Goal: Answer question/provide support: Share knowledge or assist other users

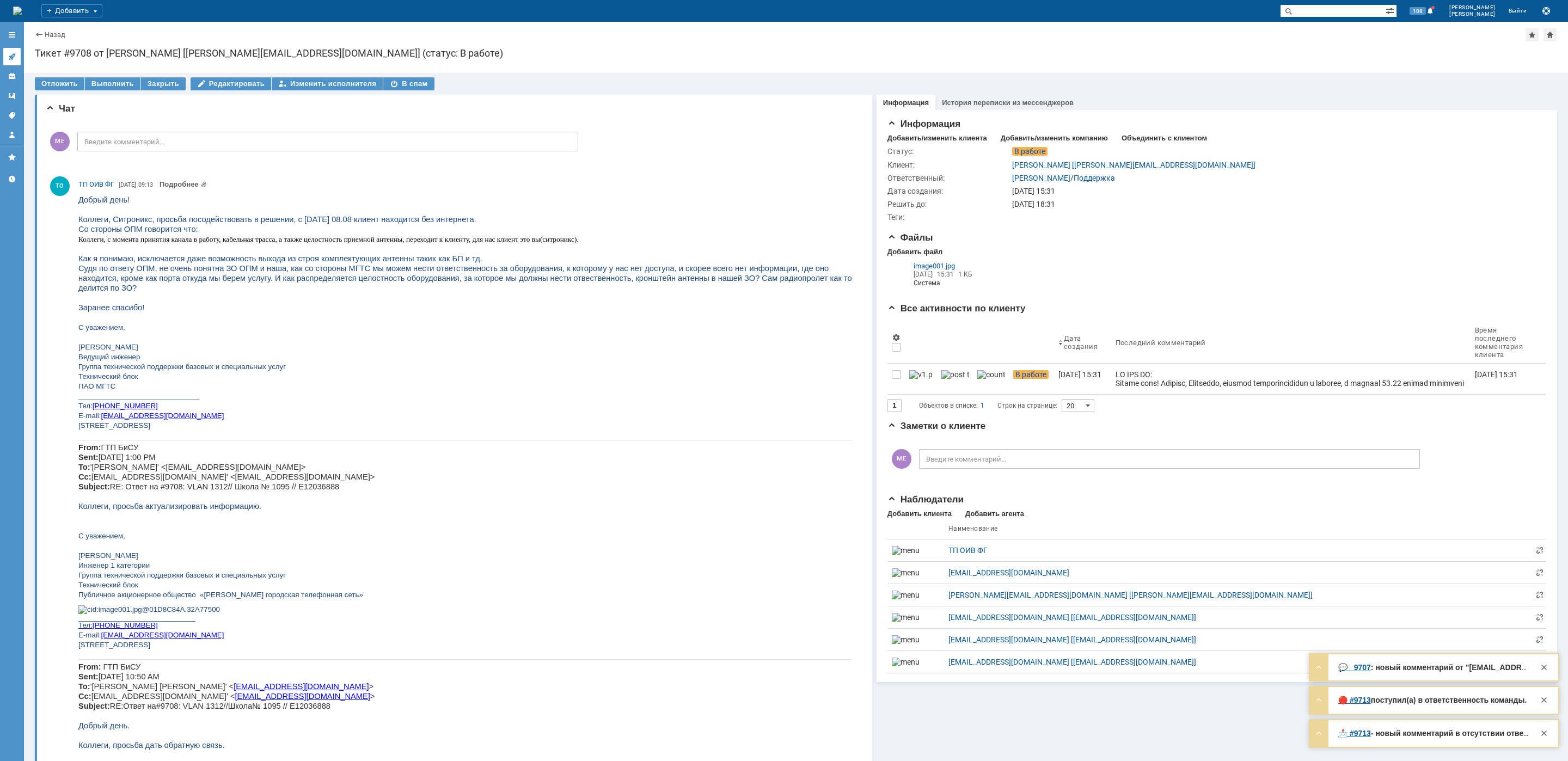
click at [15, 53] on icon at bounding box center [12, 56] width 9 height 9
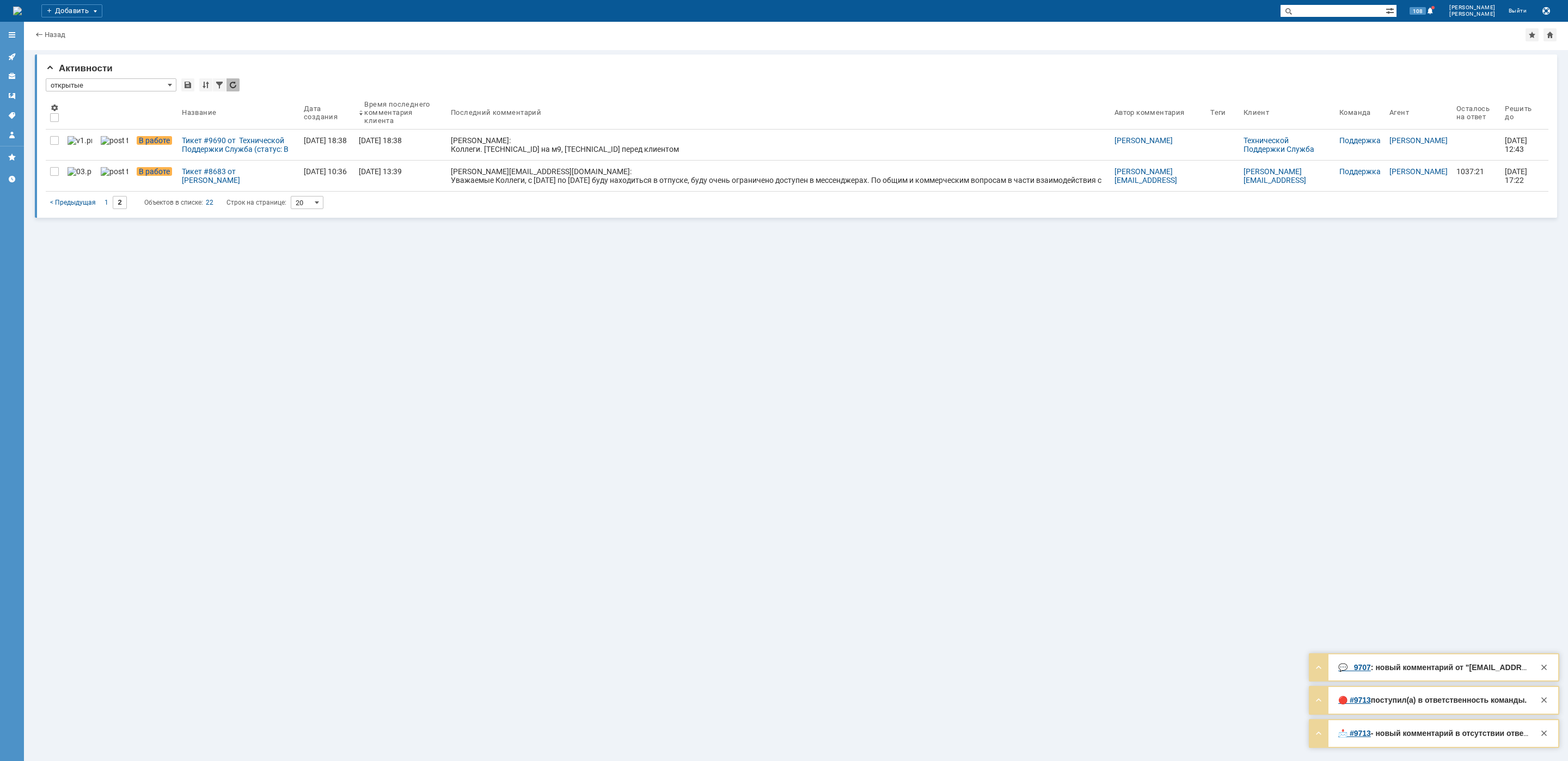
click at [220, 290] on div "Активности * открытые Результаты поиска: < Предыдущая 1 2 Объектов в списке: 22…" at bounding box center [796, 405] width 1545 height 711
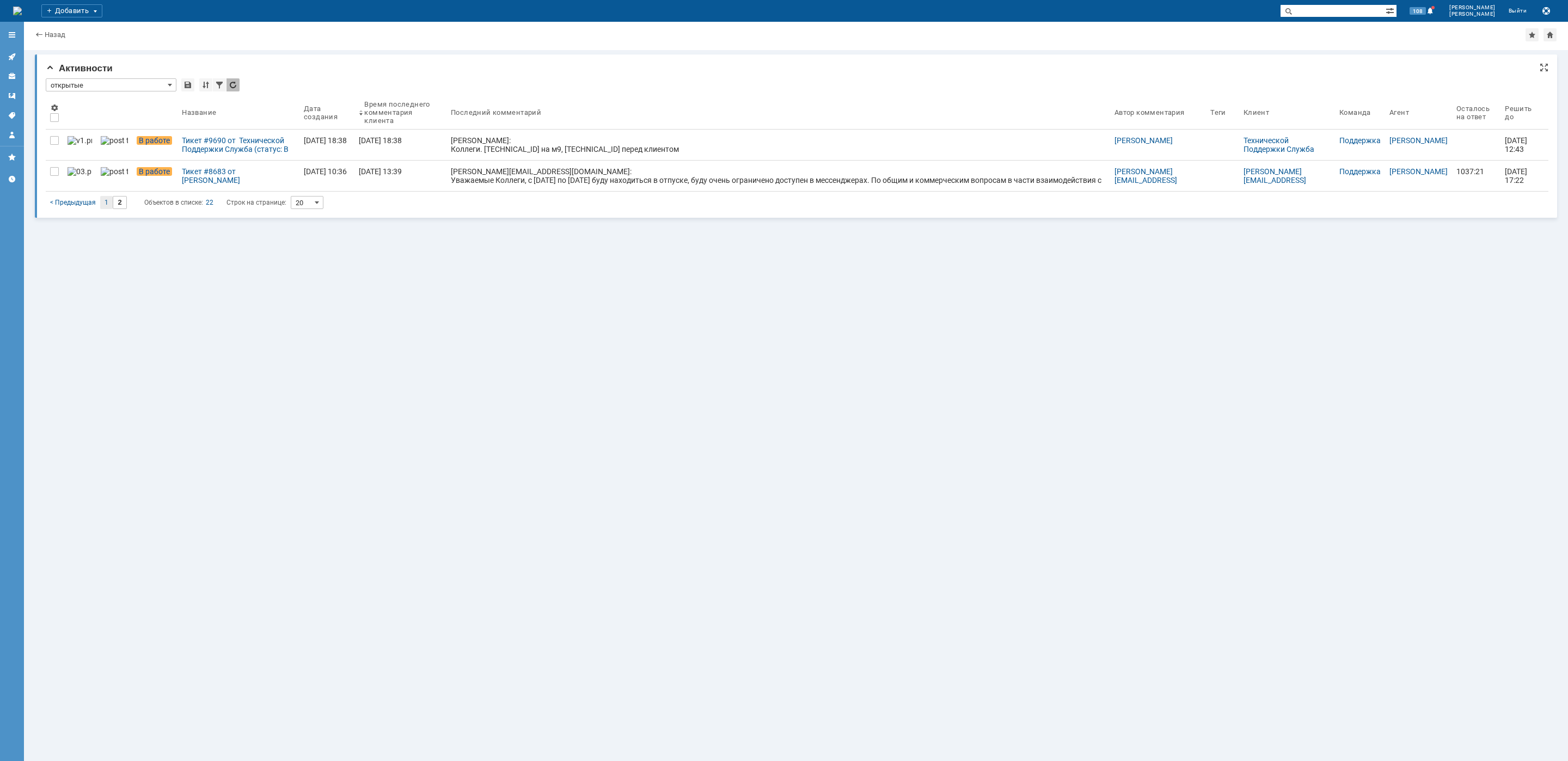
click at [108, 203] on div "1" at bounding box center [107, 202] width 12 height 13
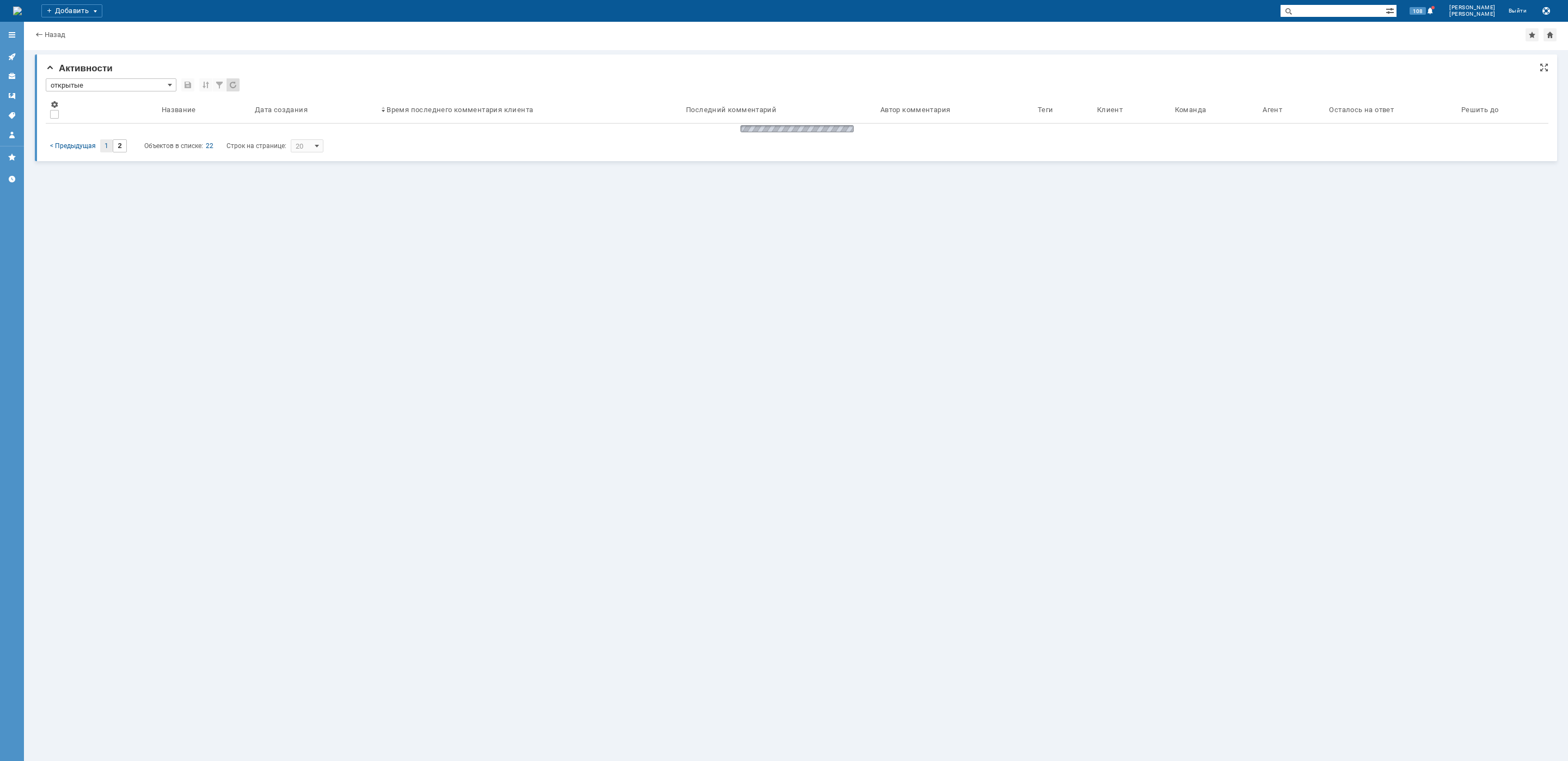
type input "1"
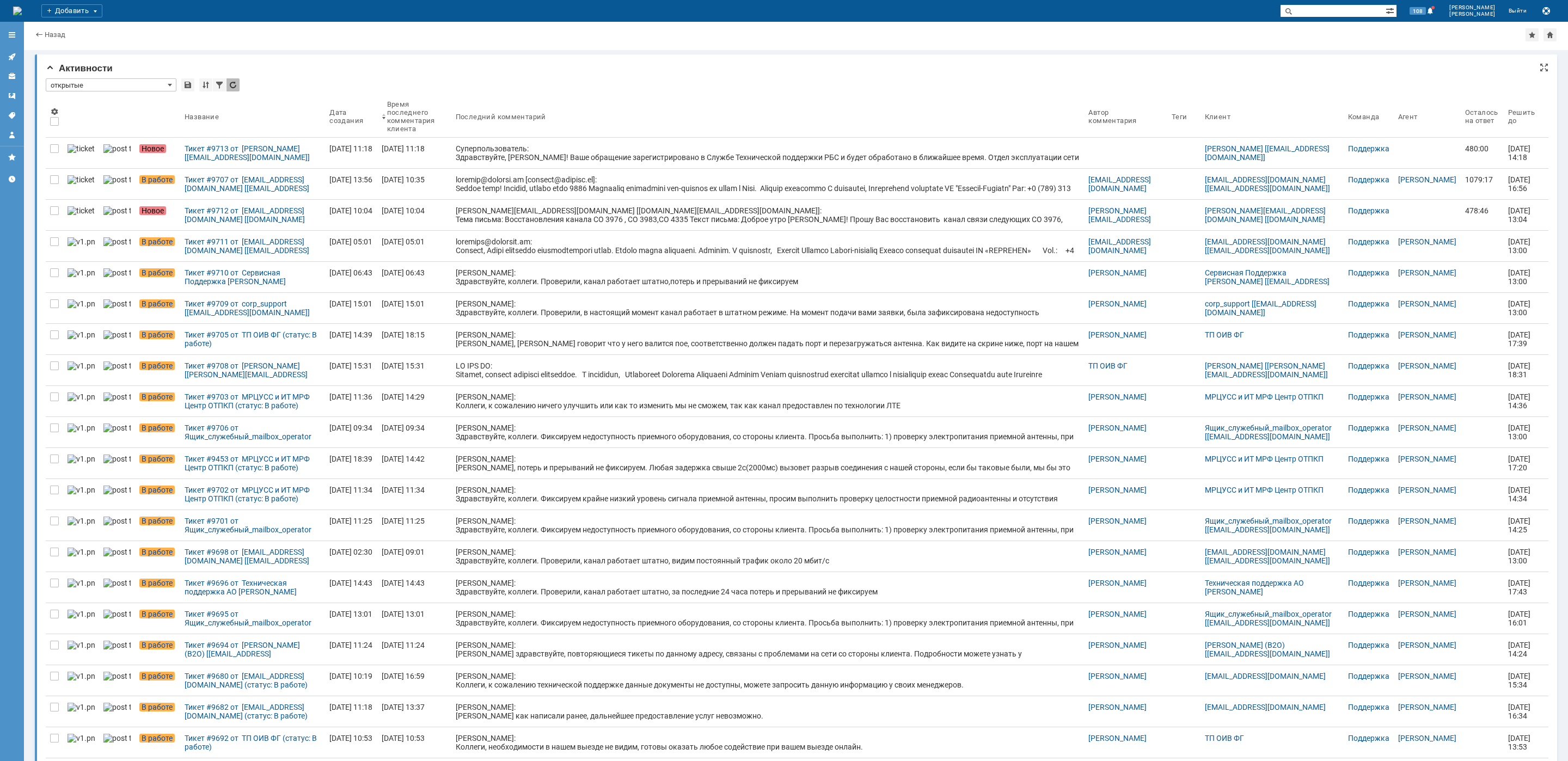
scroll to position [4, 0]
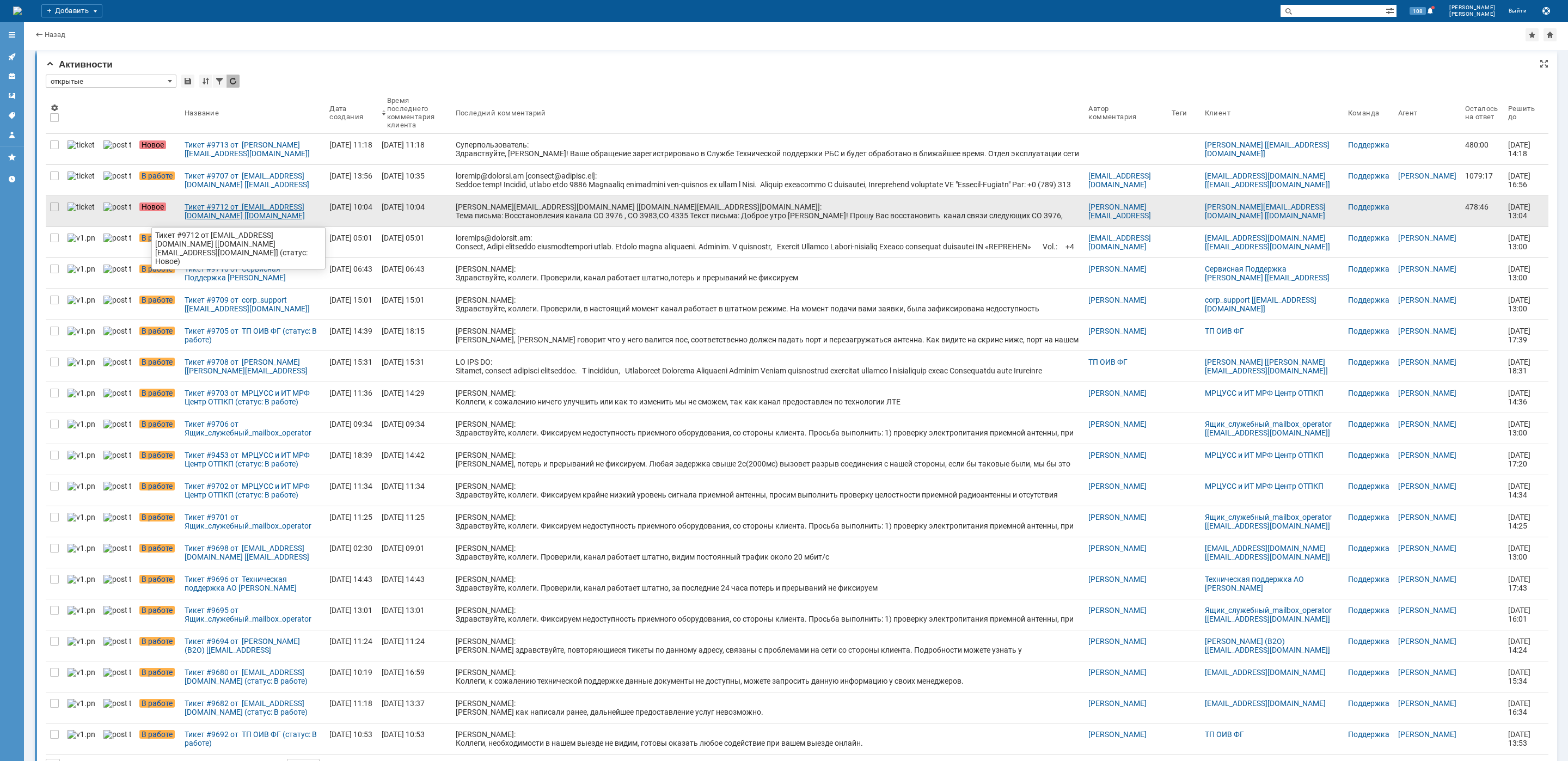
click at [213, 207] on div "Тикет #9712 от [EMAIL_ADDRESS][DOMAIN_NAME] [[DOMAIN_NAME][EMAIL_ADDRESS][DOMAI…" at bounding box center [253, 211] width 136 height 17
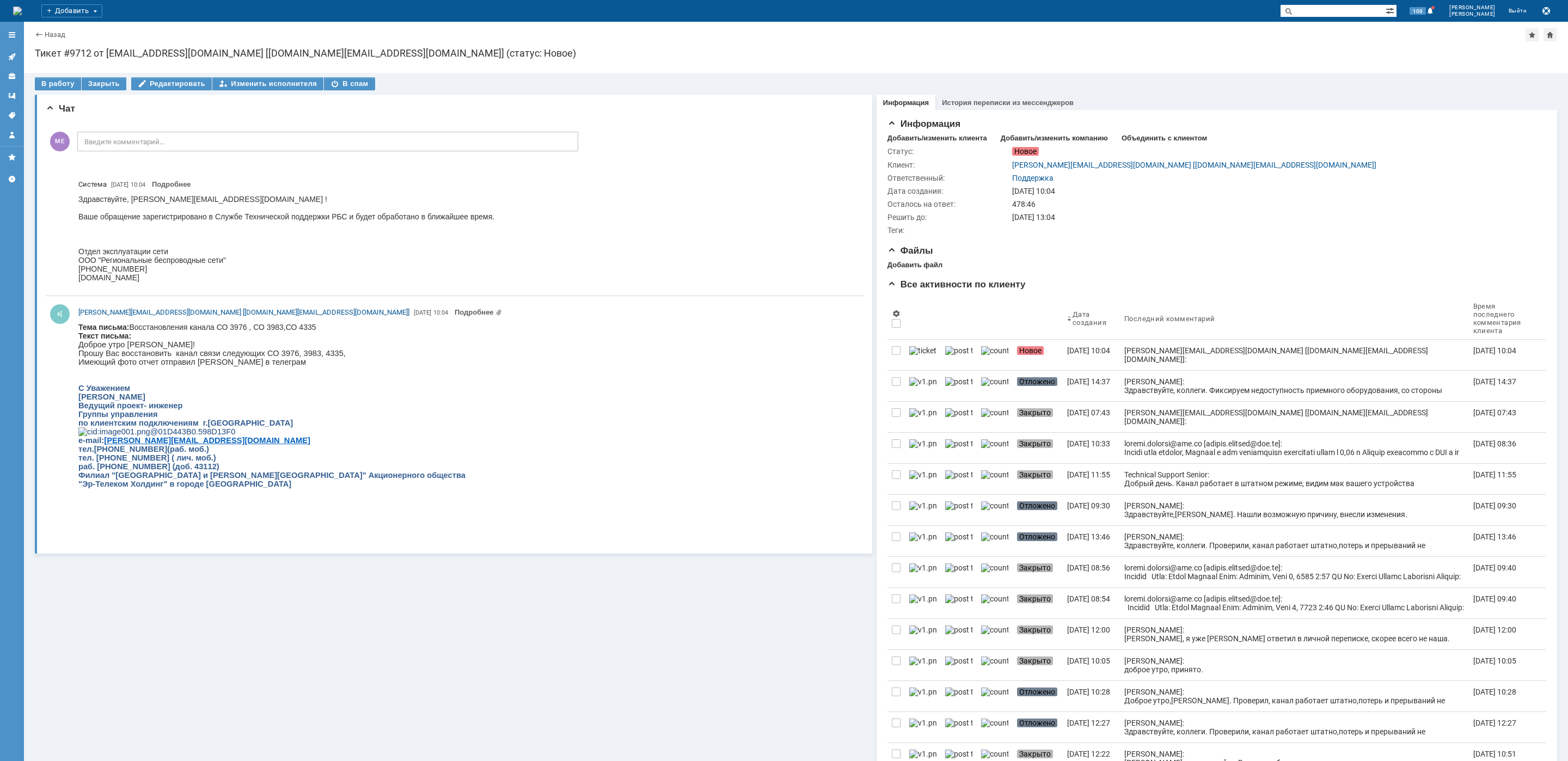
click at [14, 52] on icon at bounding box center [12, 56] width 9 height 9
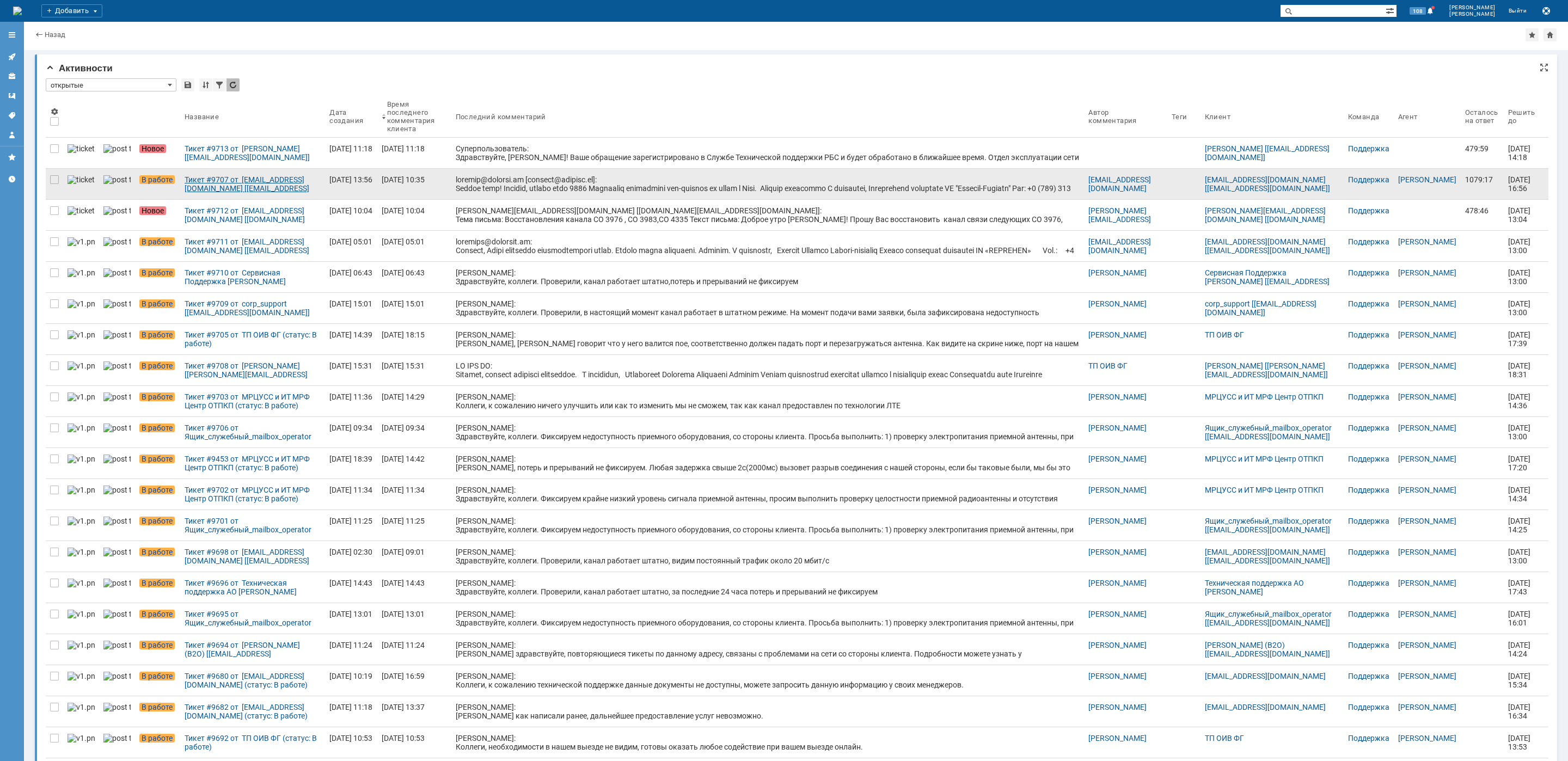
click at [222, 188] on div "Тикет #9707 от [EMAIL_ADDRESS][DOMAIN_NAME] [[EMAIL_ADDRESS][DOMAIN_NAME]] (ста…" at bounding box center [253, 184] width 136 height 17
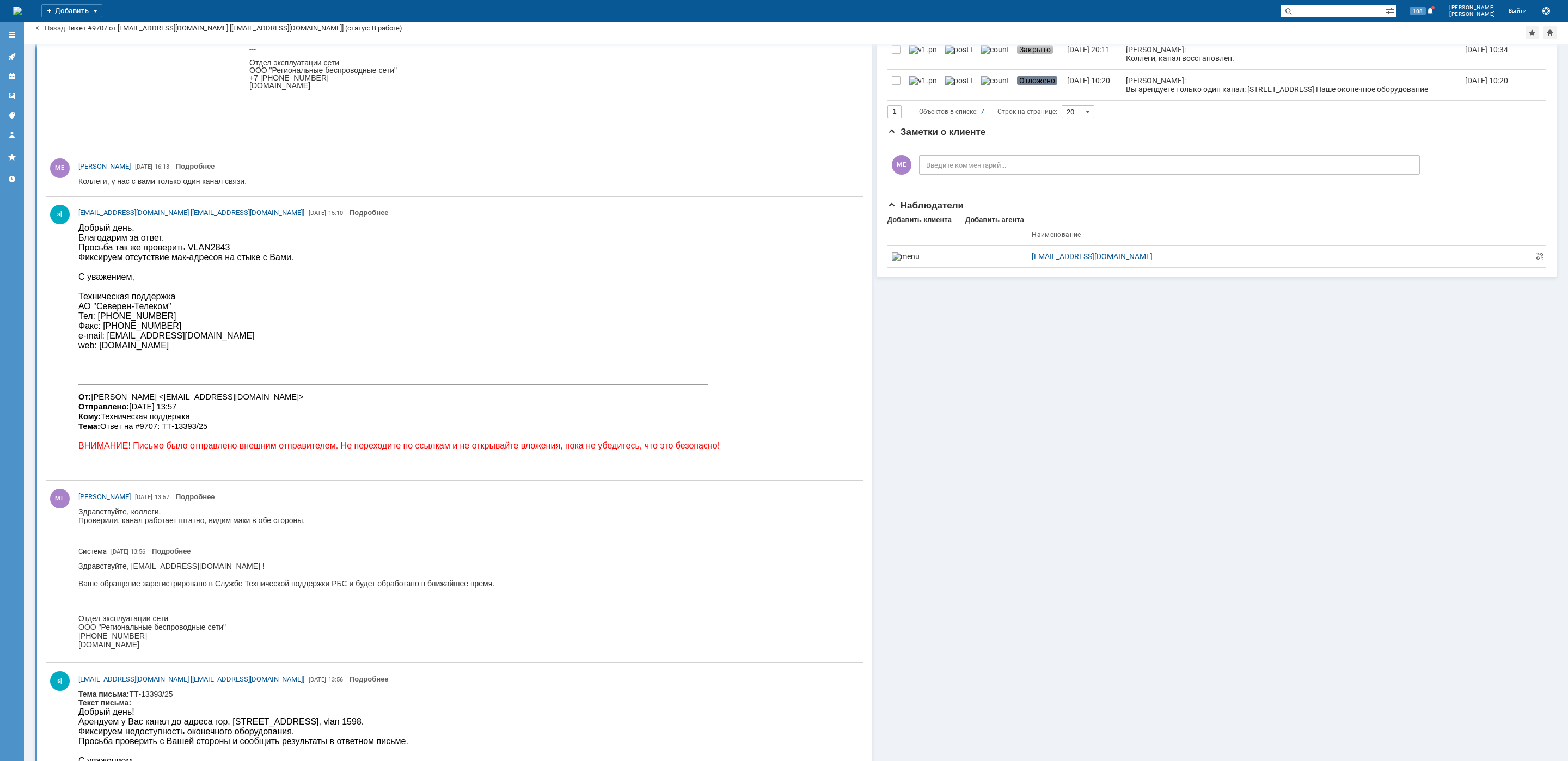
scroll to position [544, 0]
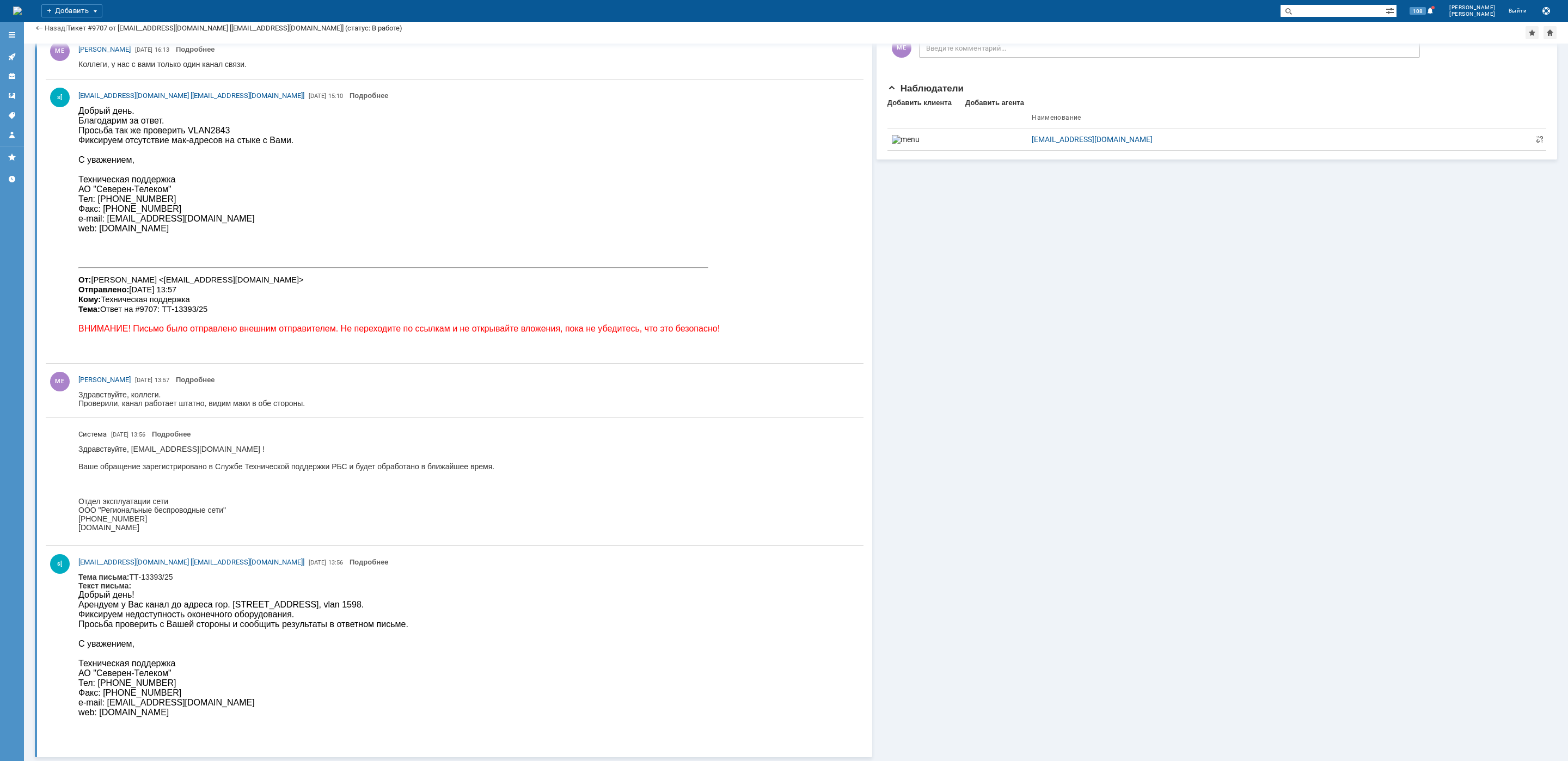
click at [264, 605] on div "Добрый день! Арендуем у Вас канал до адреса гор. [STREET_ADDRESS], vlan 1598. Ф…" at bounding box center [243, 610] width 330 height 39
copy div "Батюнинский"
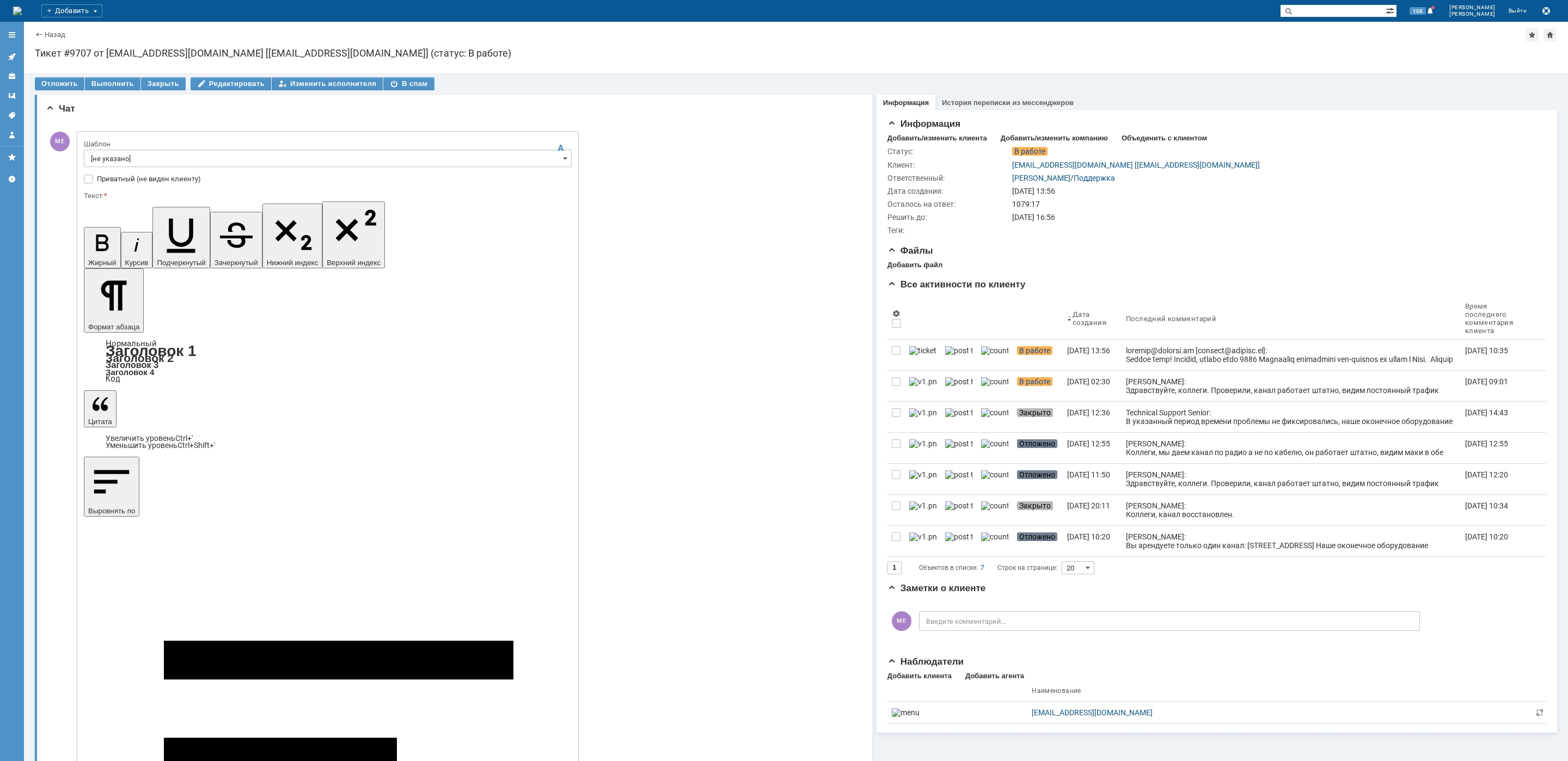
scroll to position [0, 0]
click at [112, 150] on input "[не указано]" at bounding box center [328, 158] width 488 height 17
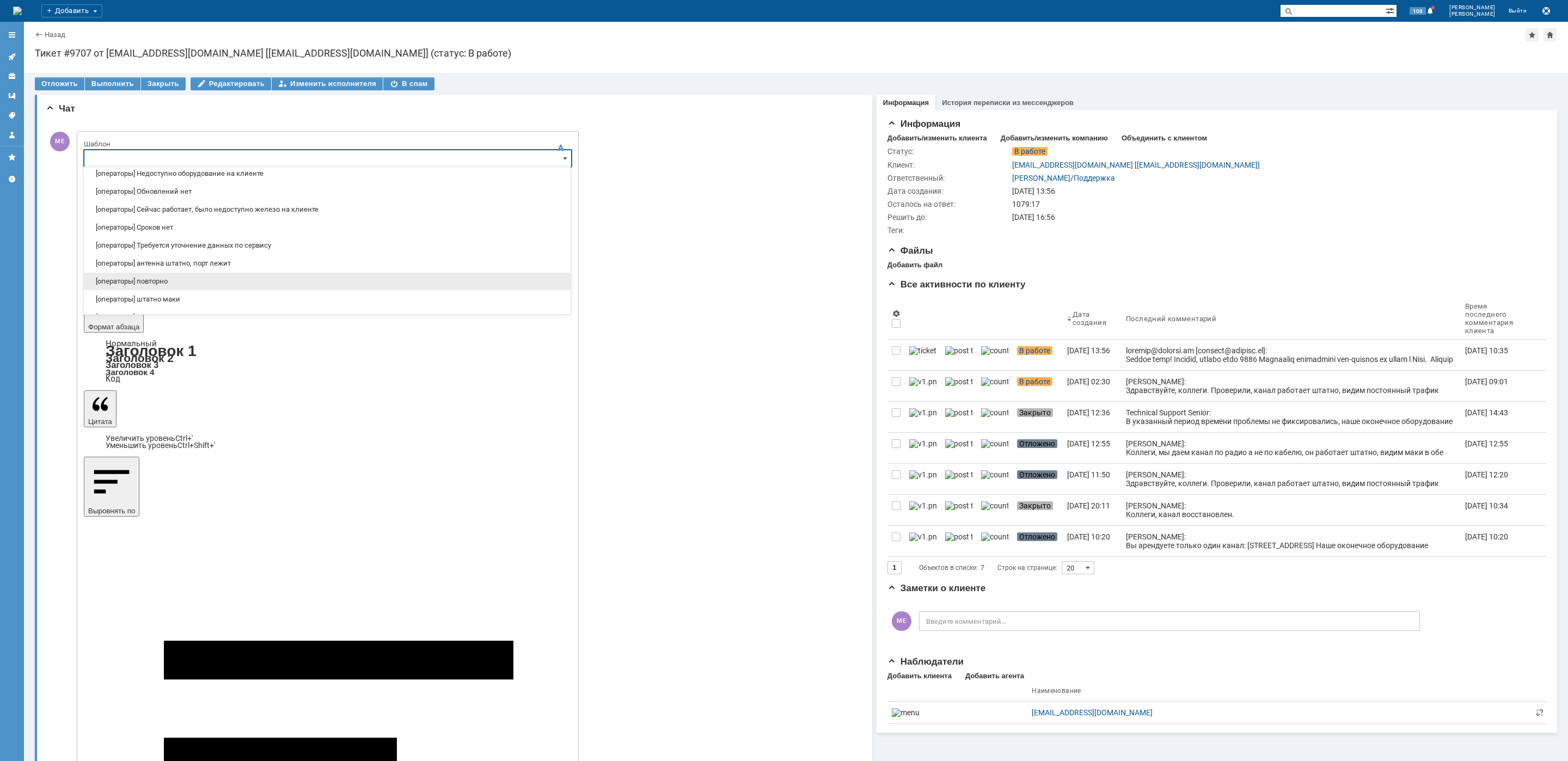
scroll to position [82, 0]
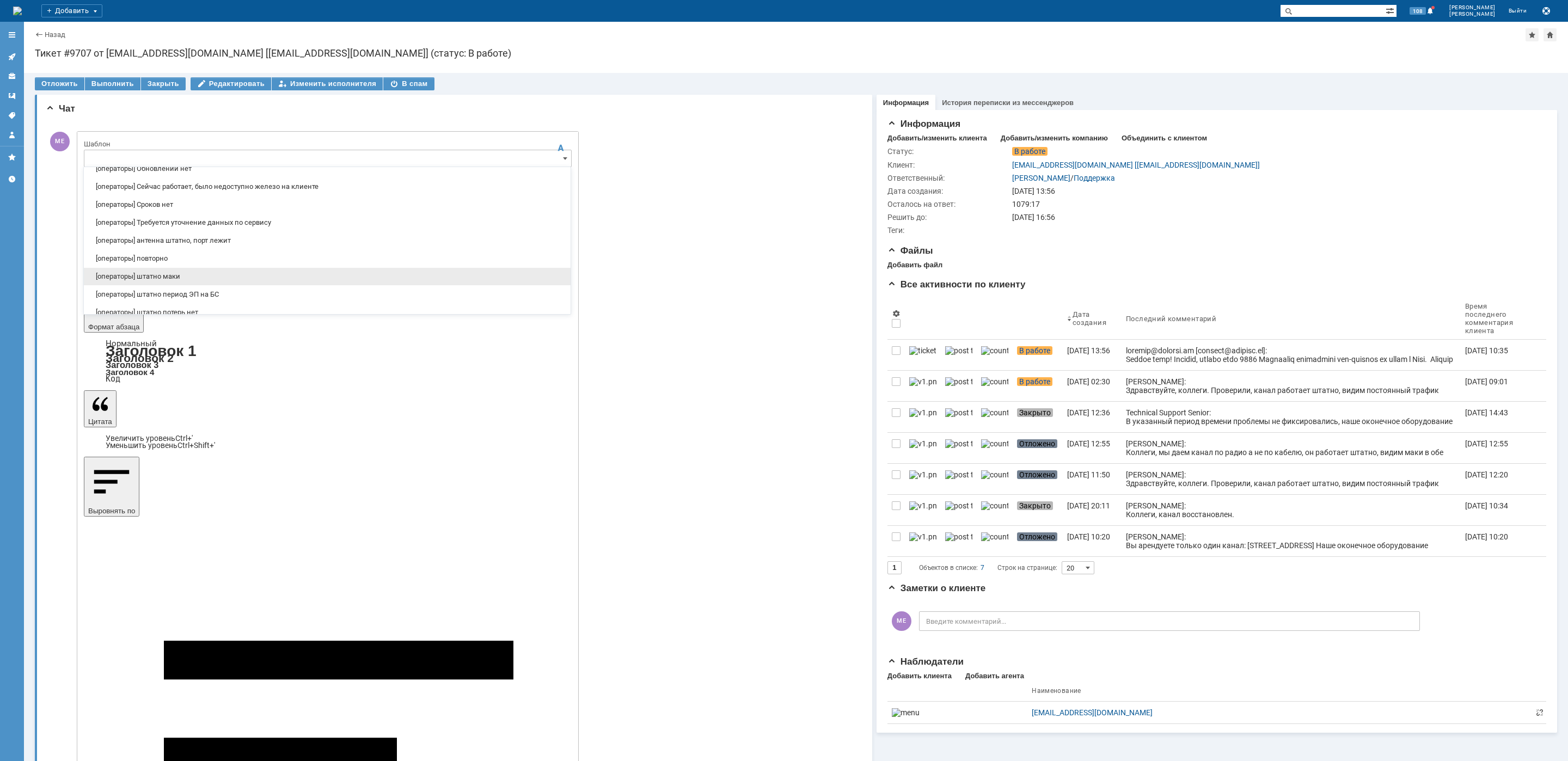
drag, startPoint x: 184, startPoint y: 277, endPoint x: 95, endPoint y: 64, distance: 230.8
click at [184, 277] on span "[операторы] штатно маки" at bounding box center [327, 277] width 474 height 9
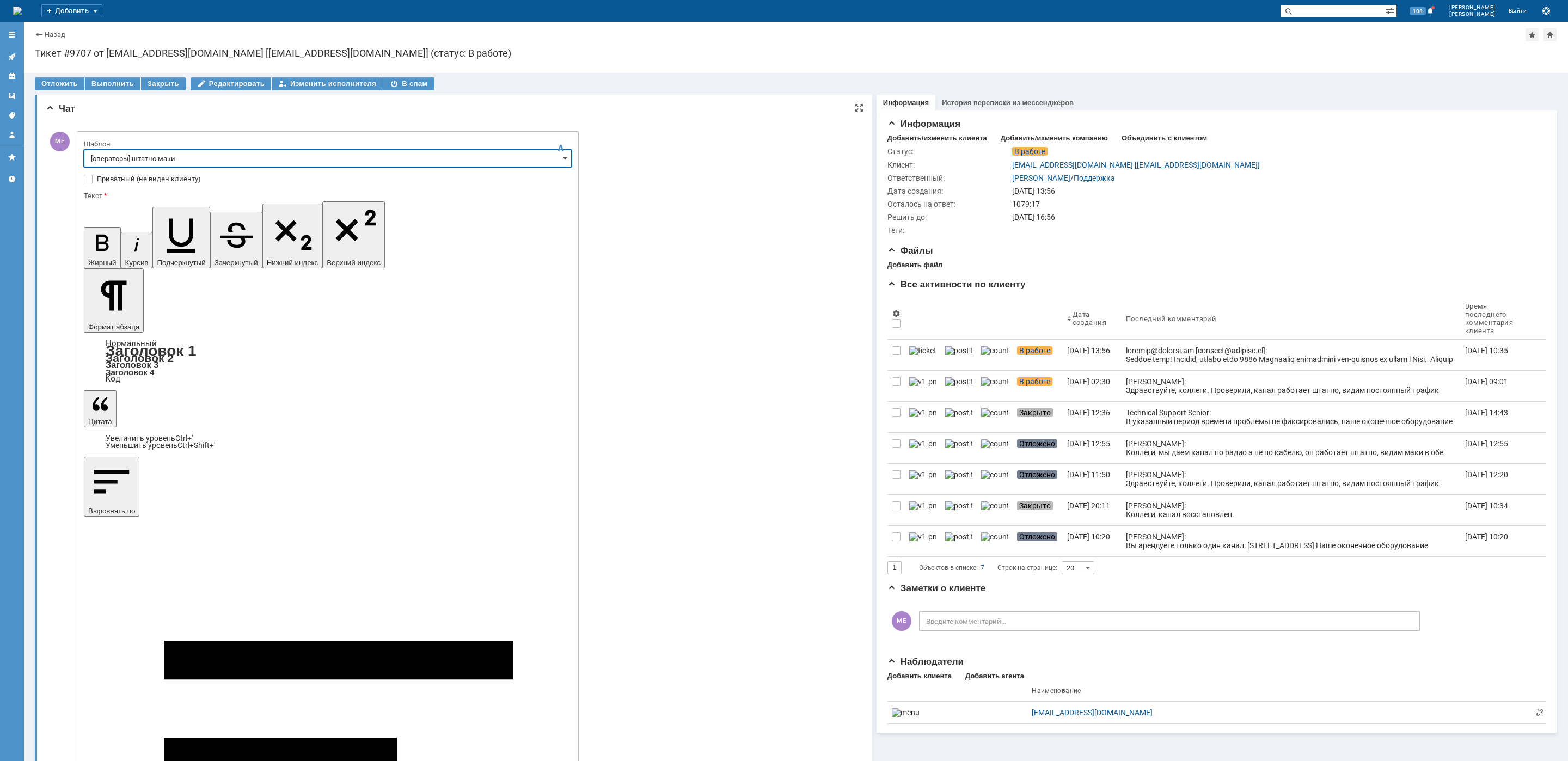
type input "[операторы] штатно маки"
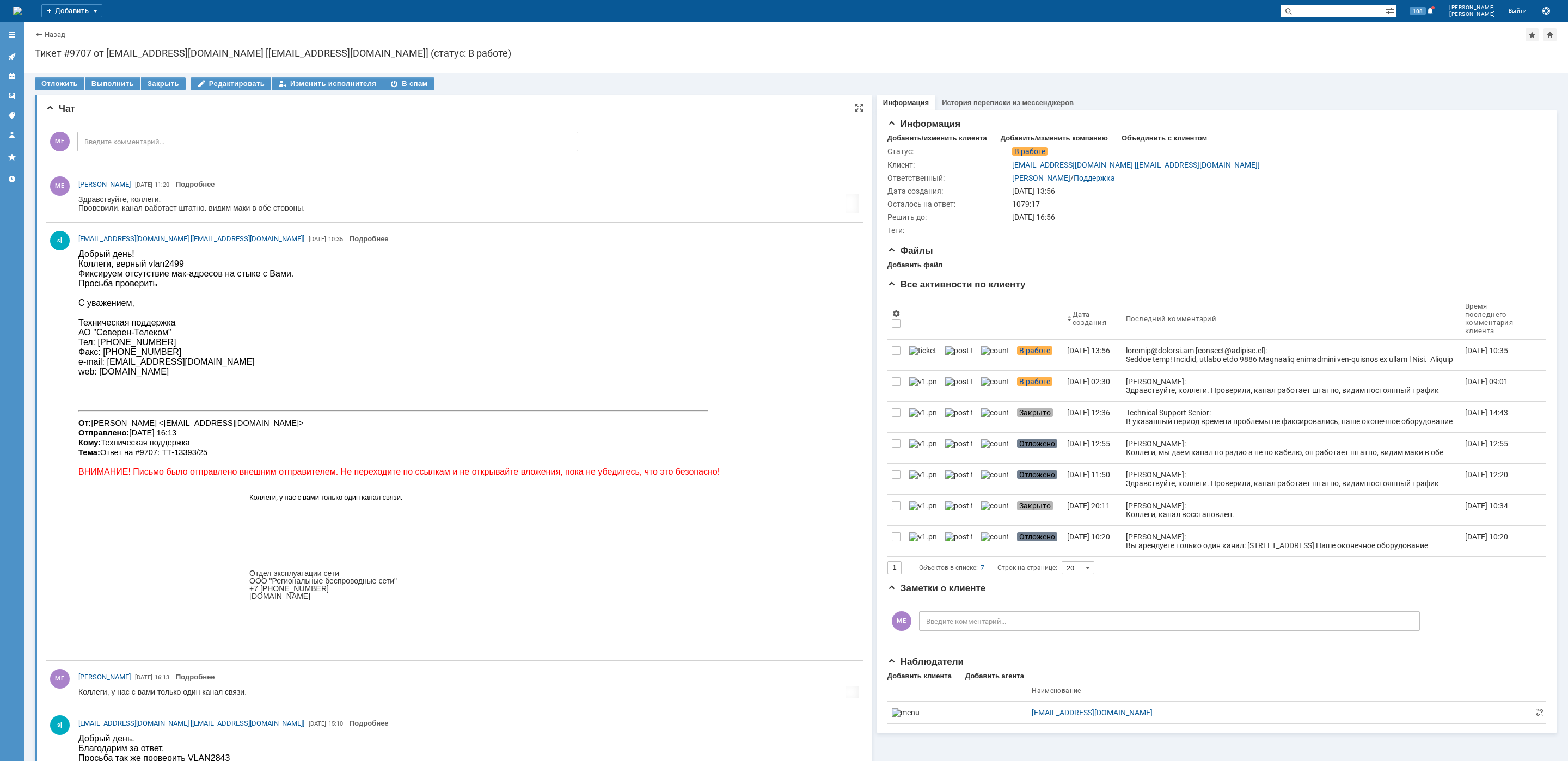
scroll to position [0, 0]
click at [10, 52] on icon at bounding box center [12, 56] width 9 height 9
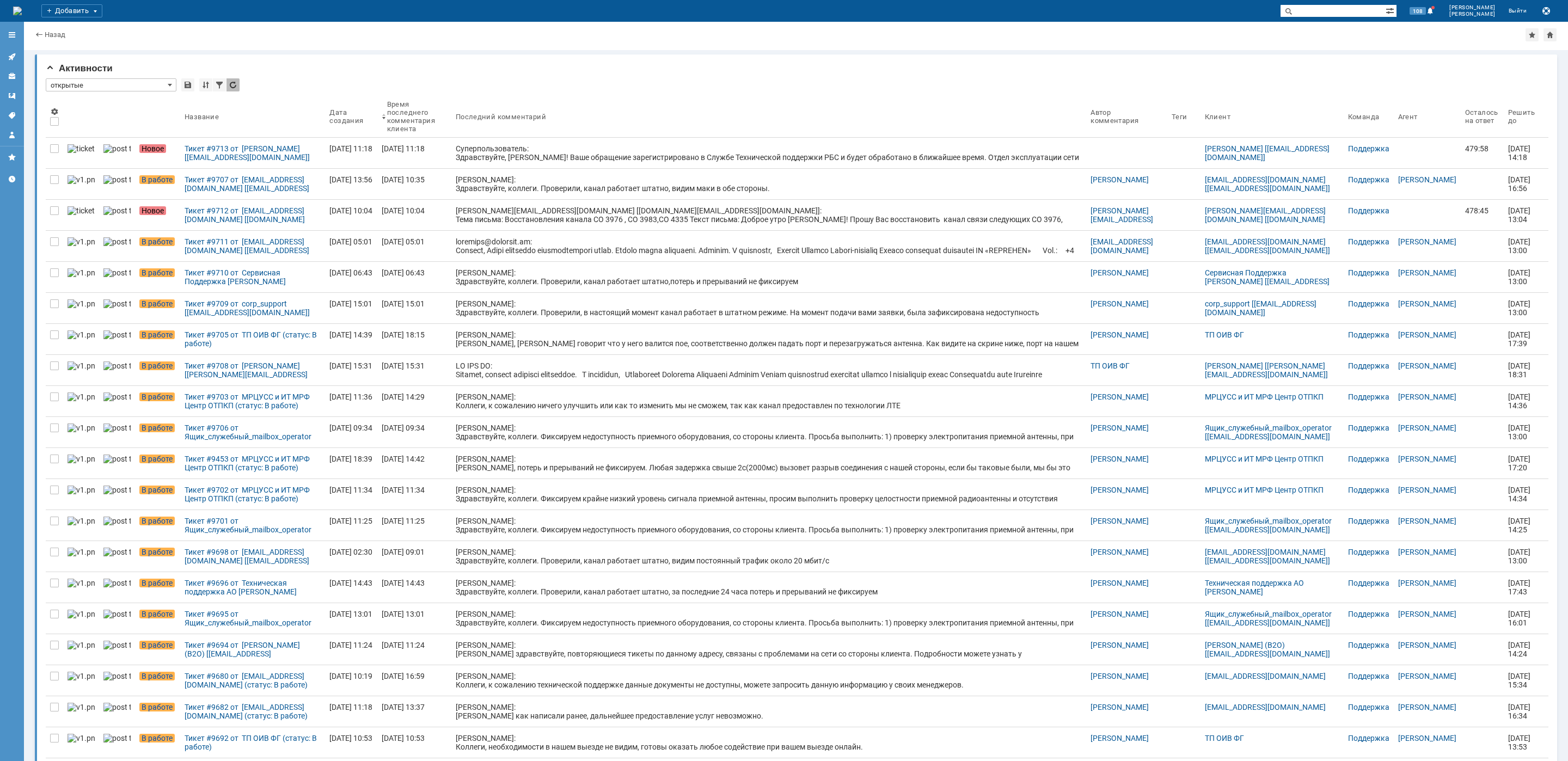
click at [237, 153] on div "Тикет #9713 от [PERSON_NAME] [[EMAIL_ADDRESS][DOMAIN_NAME]] (статус: Новое)" at bounding box center [253, 153] width 136 height 17
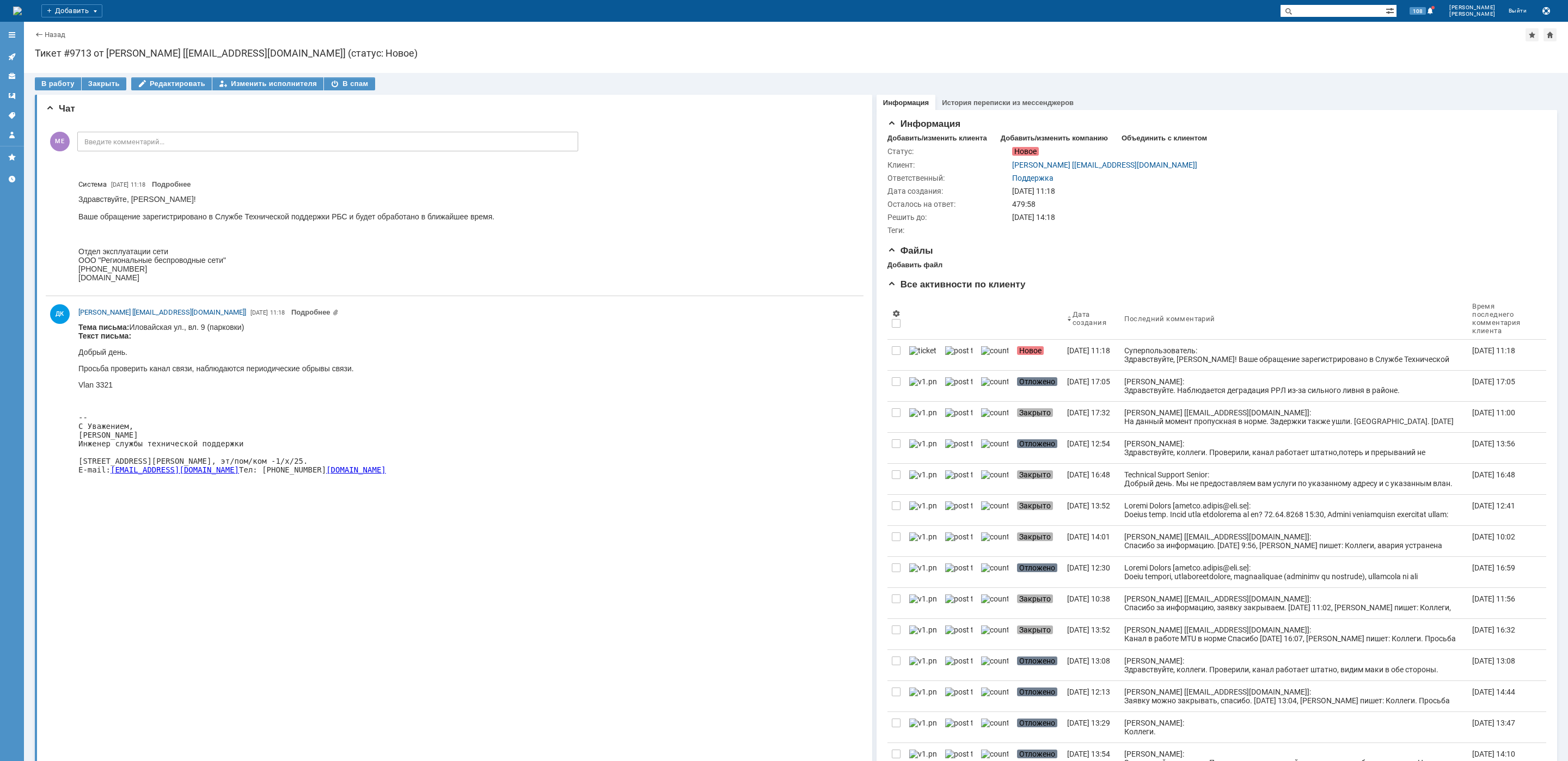
click at [147, 323] on body "Тема письма: [PERSON_NAME] ул., вл. 9 (парковки) Текст письма: Добрый день. Про…" at bounding box center [232, 402] width 308 height 159
copy body "Иловайская"
click at [56, 85] on div "В работу" at bounding box center [58, 83] width 46 height 13
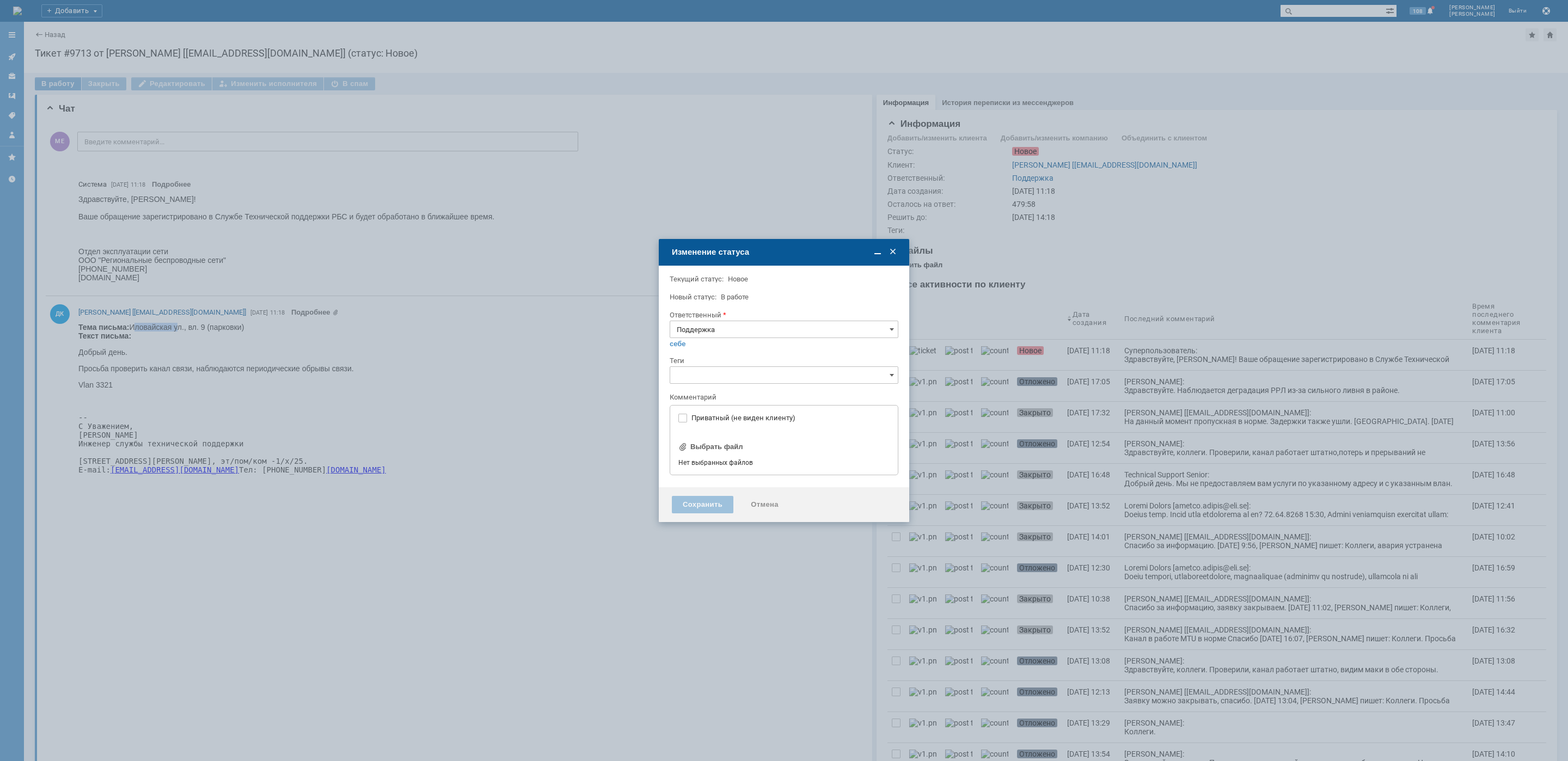
type input "[не указано]"
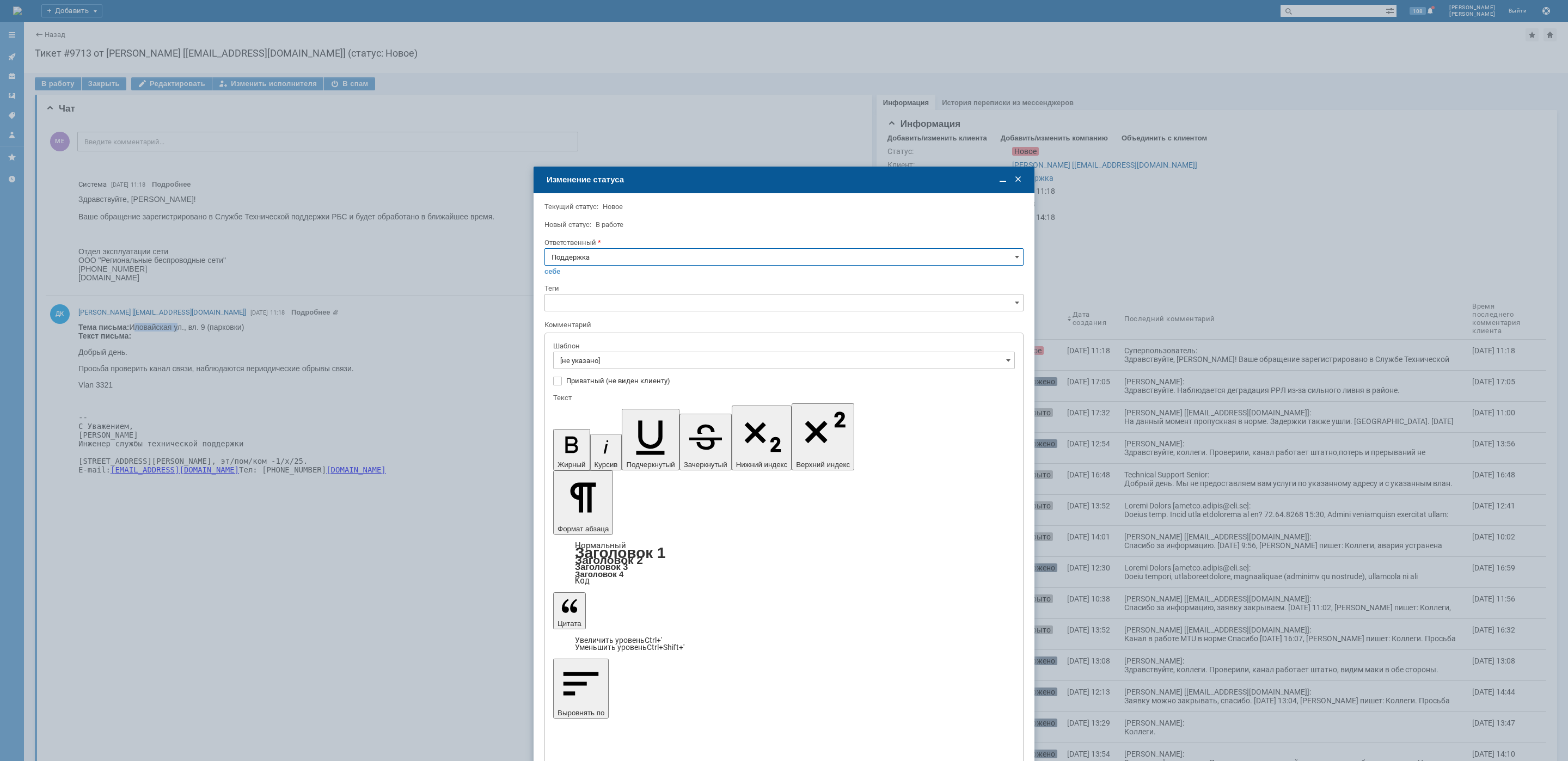
click at [631, 259] on input "Поддержка" at bounding box center [784, 257] width 479 height 17
click at [591, 369] on span "[PERSON_NAME]" at bounding box center [784, 366] width 465 height 9
type input "[PERSON_NAME]"
click at [589, 363] on input "[не указано]" at bounding box center [784, 360] width 462 height 17
type input "[PERSON_NAME]"
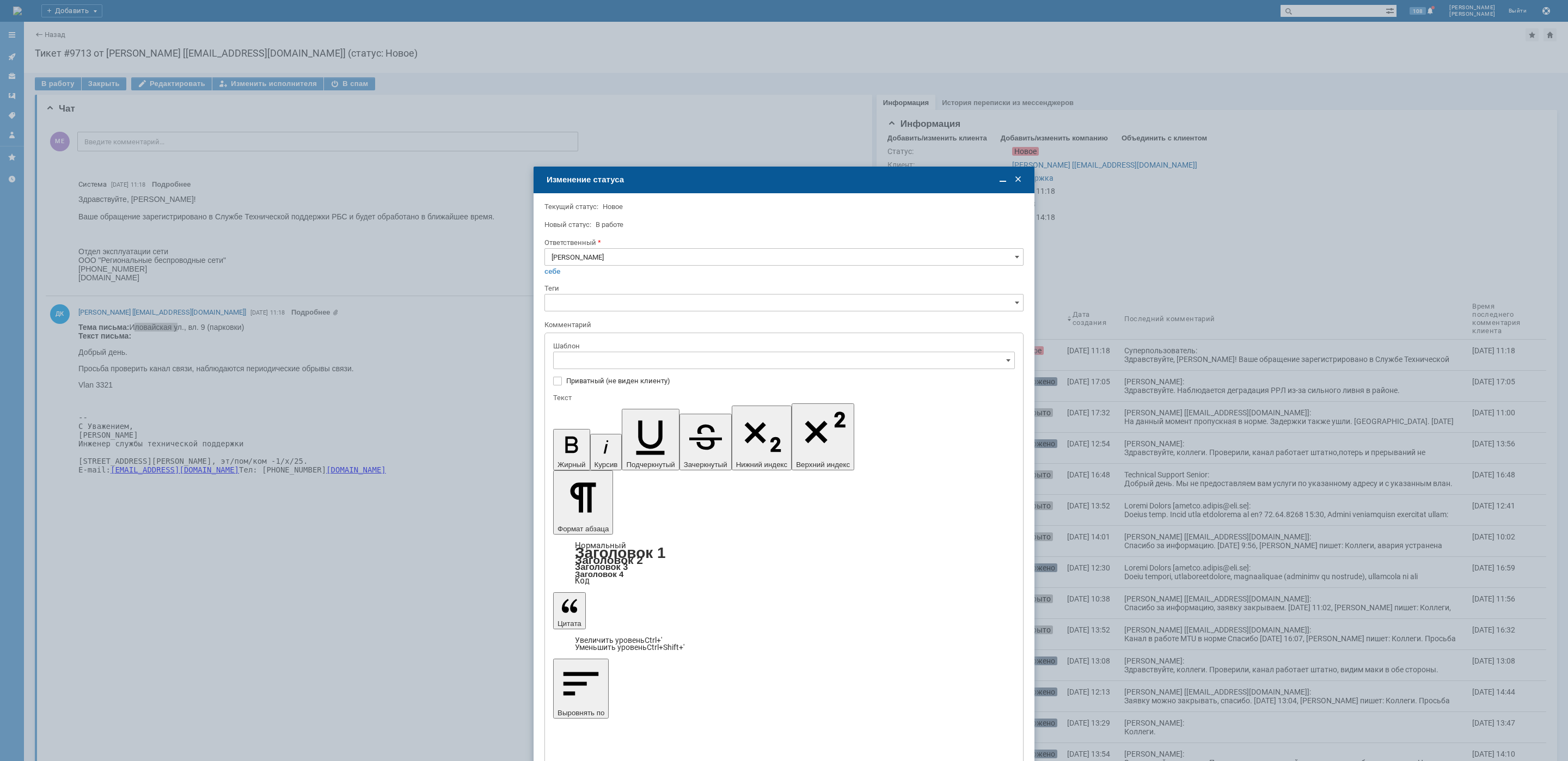
click at [692, 431] on span "[операторы] Недоступно оборудование на клиенте" at bounding box center [784, 433] width 447 height 9
type input "[операторы] Недоступно оборудование на клиенте"
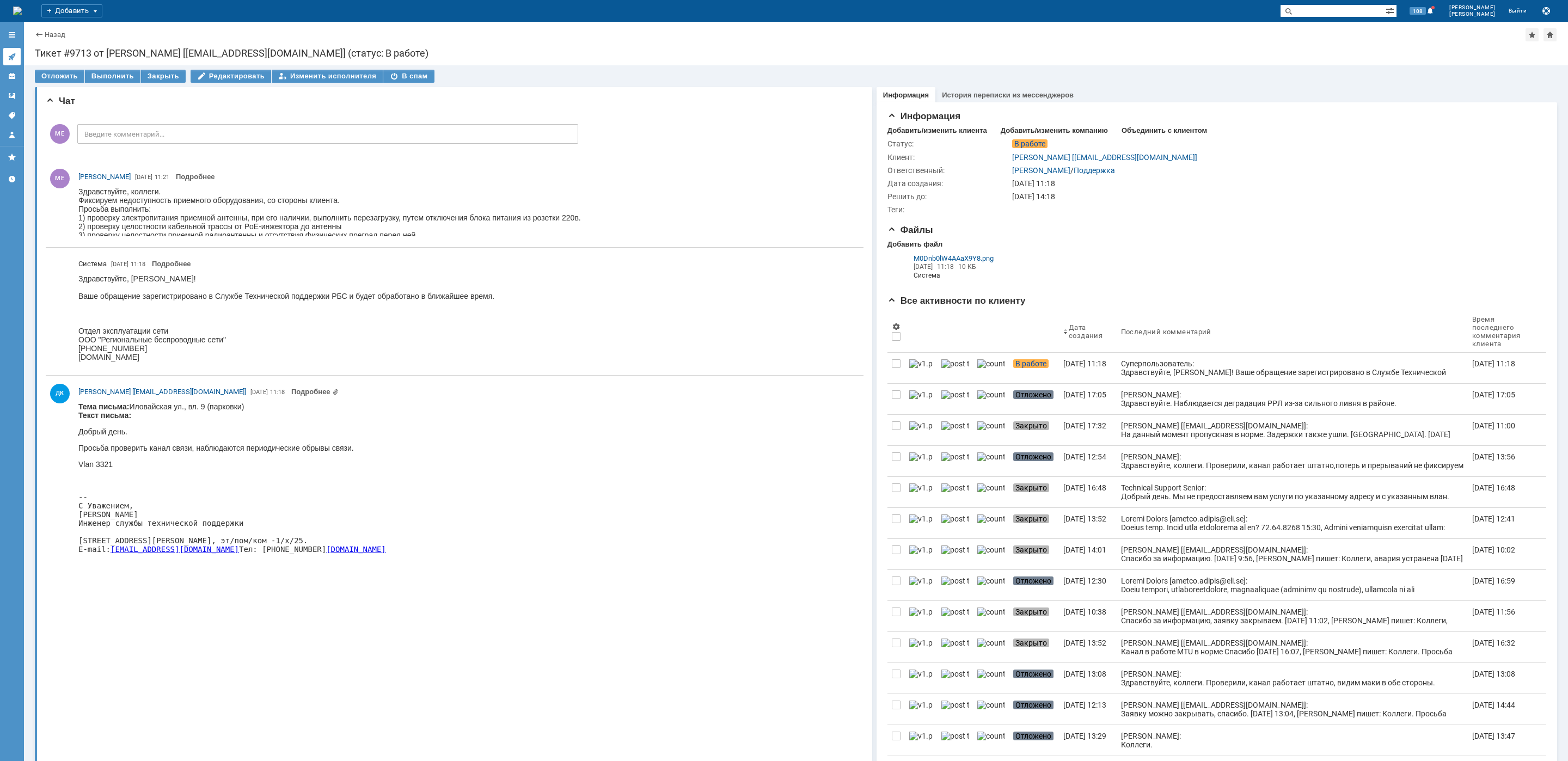
click at [8, 54] on icon at bounding box center [12, 56] width 9 height 9
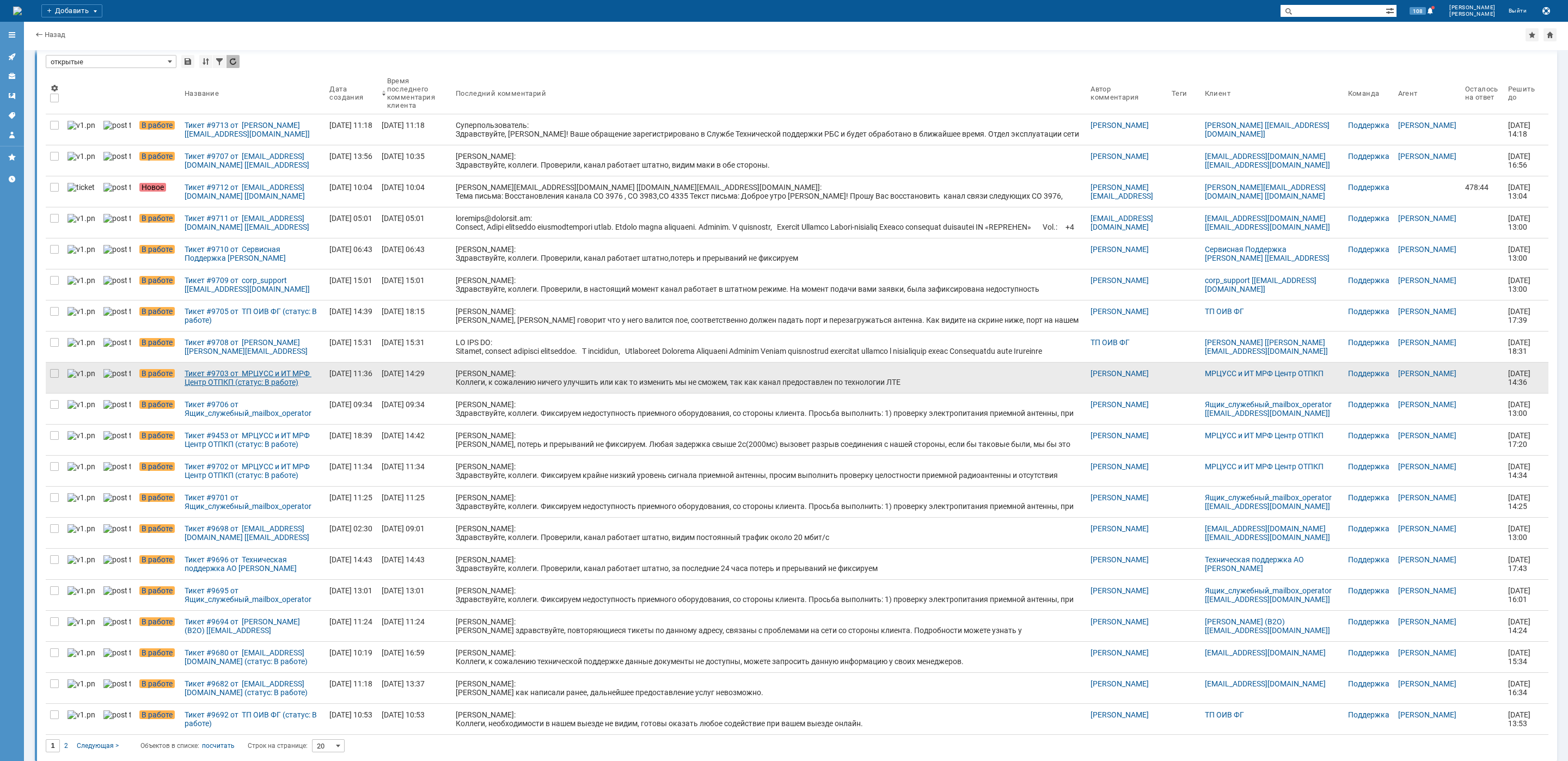
scroll to position [33, 0]
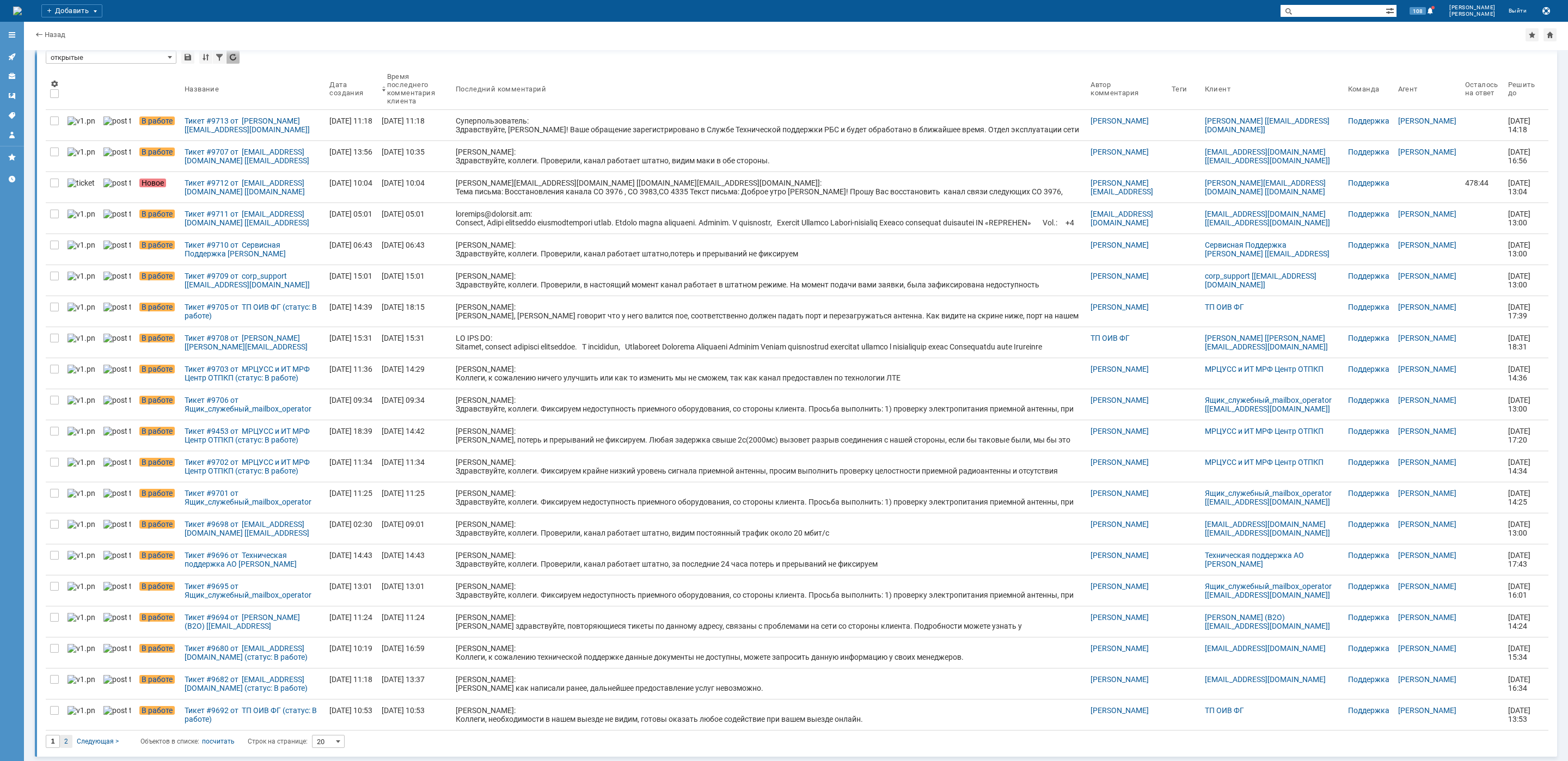
click at [64, 742] on span "2" at bounding box center [66, 741] width 4 height 8
type input "2"
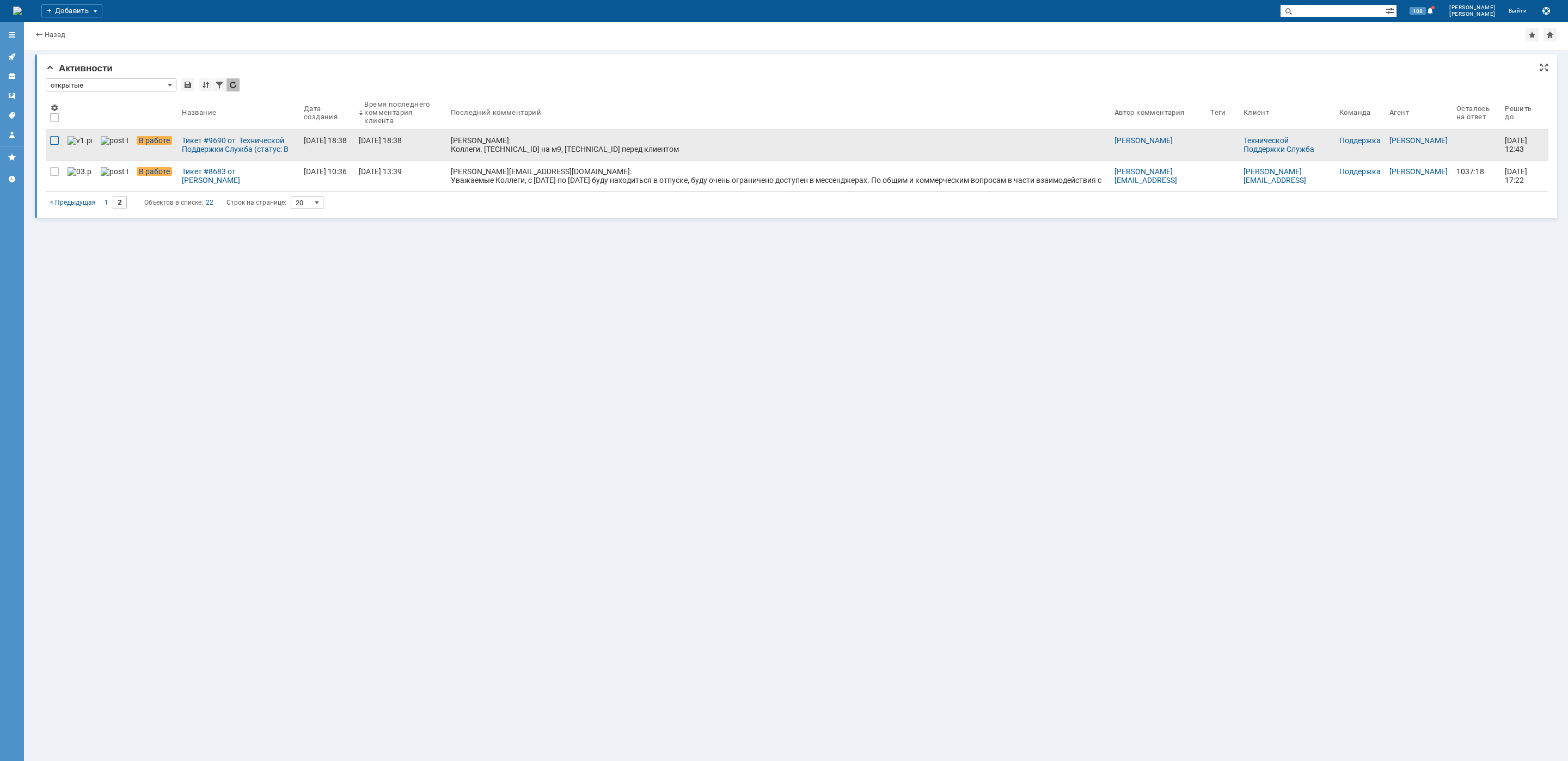
click at [54, 140] on div at bounding box center [54, 140] width 9 height 9
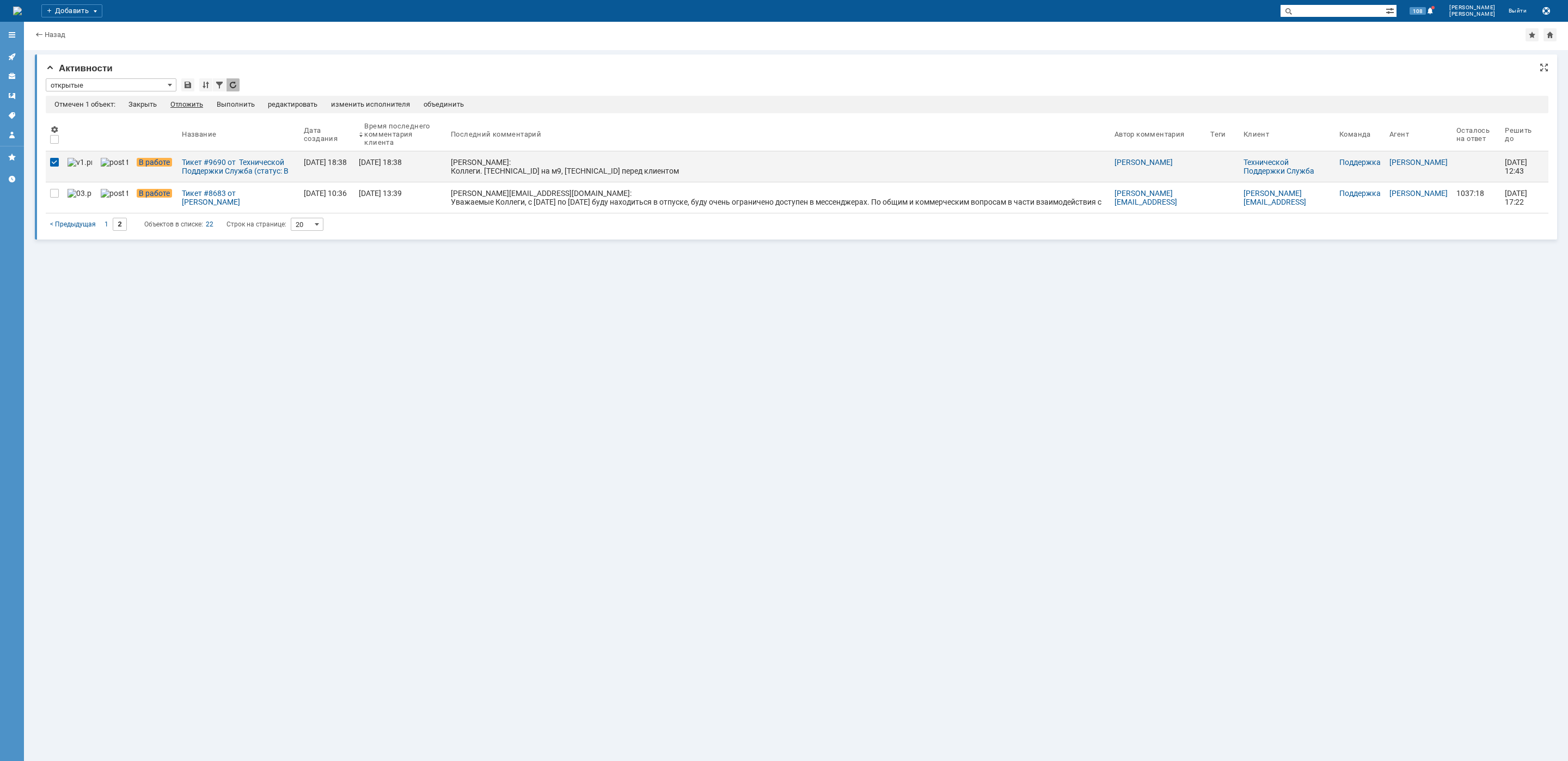
click at [184, 103] on div "Отложить" at bounding box center [187, 105] width 32 height 9
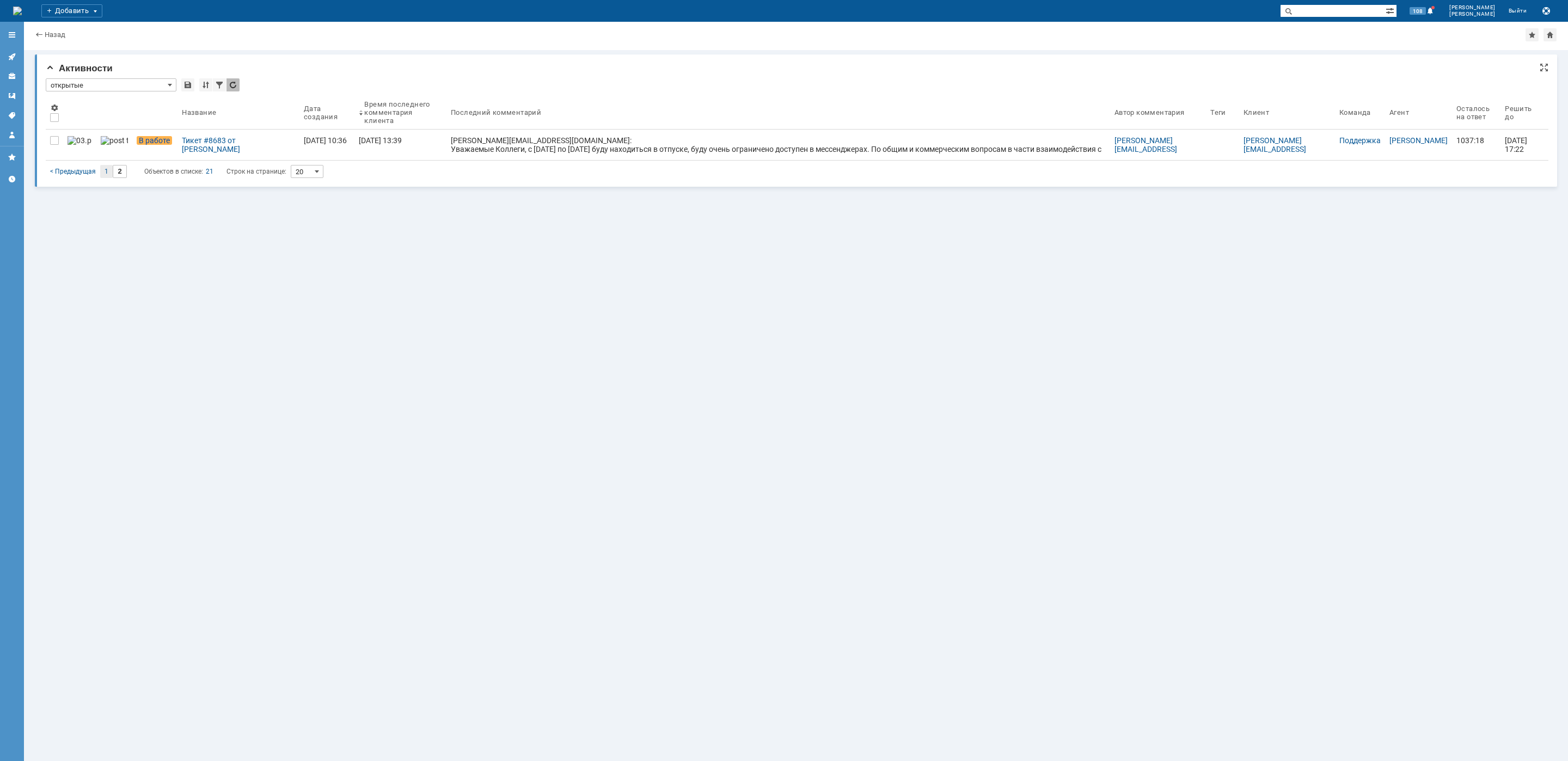
click at [101, 170] on div "1" at bounding box center [107, 171] width 12 height 13
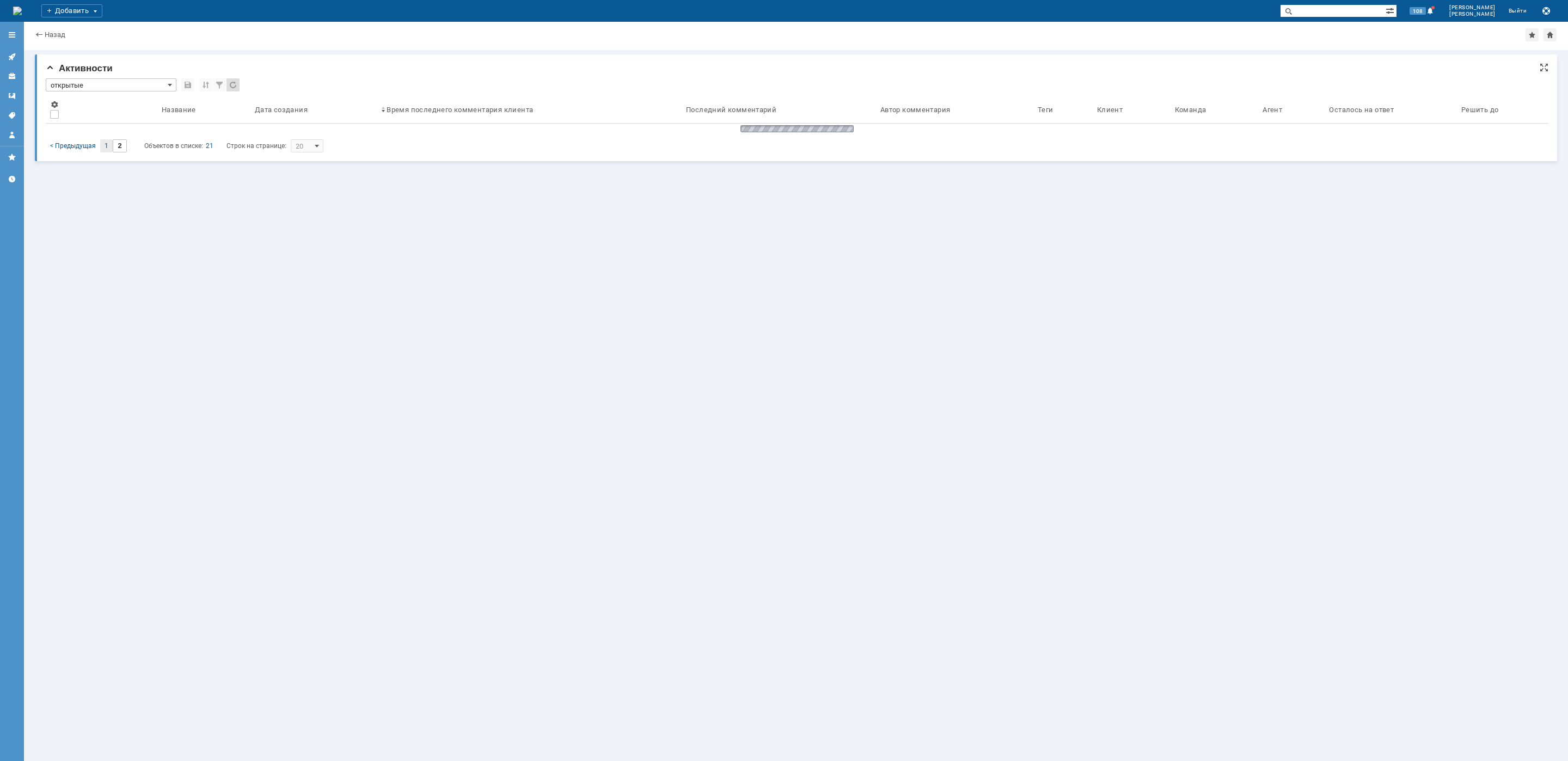
type input "1"
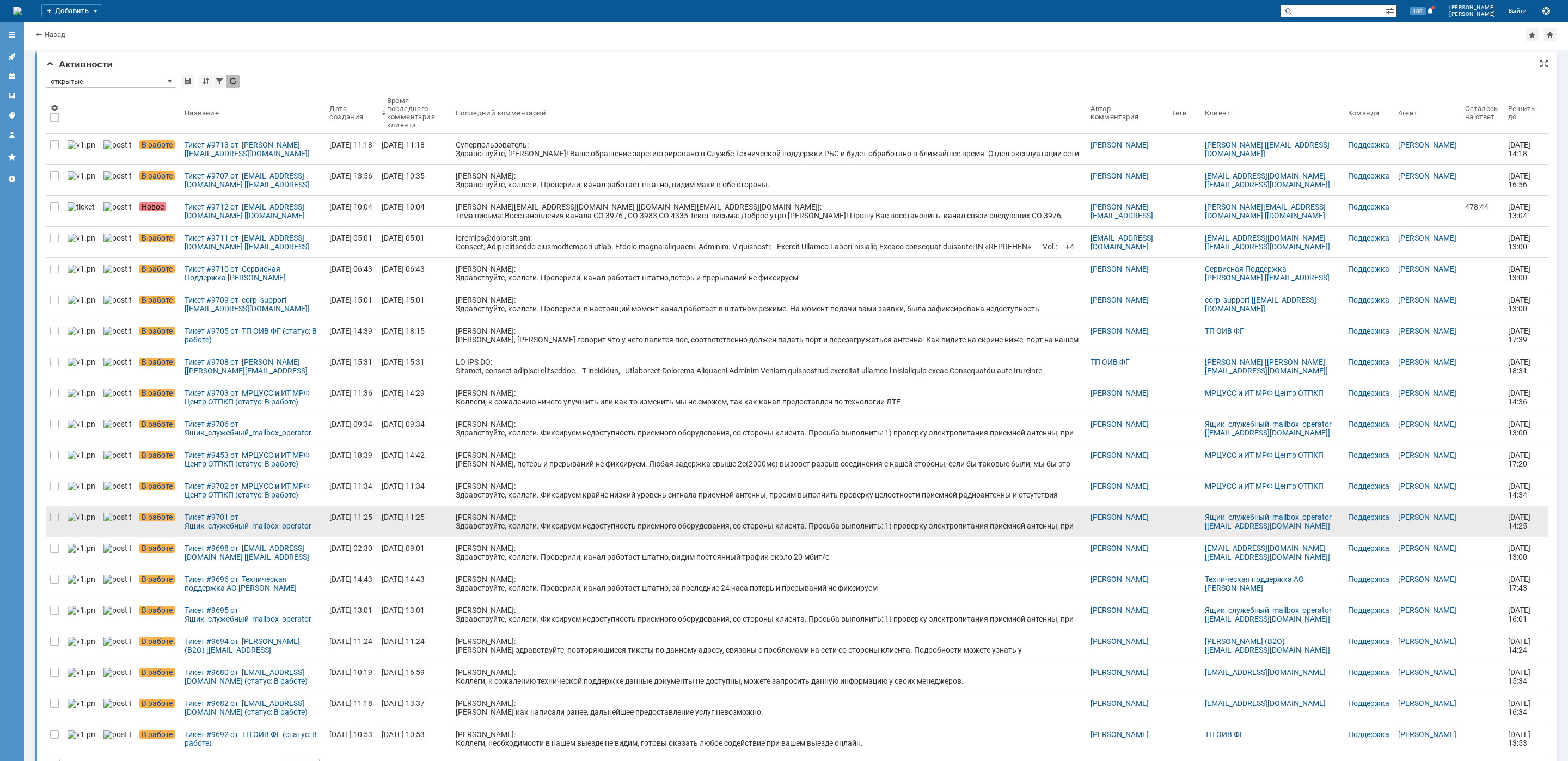
scroll to position [33, 0]
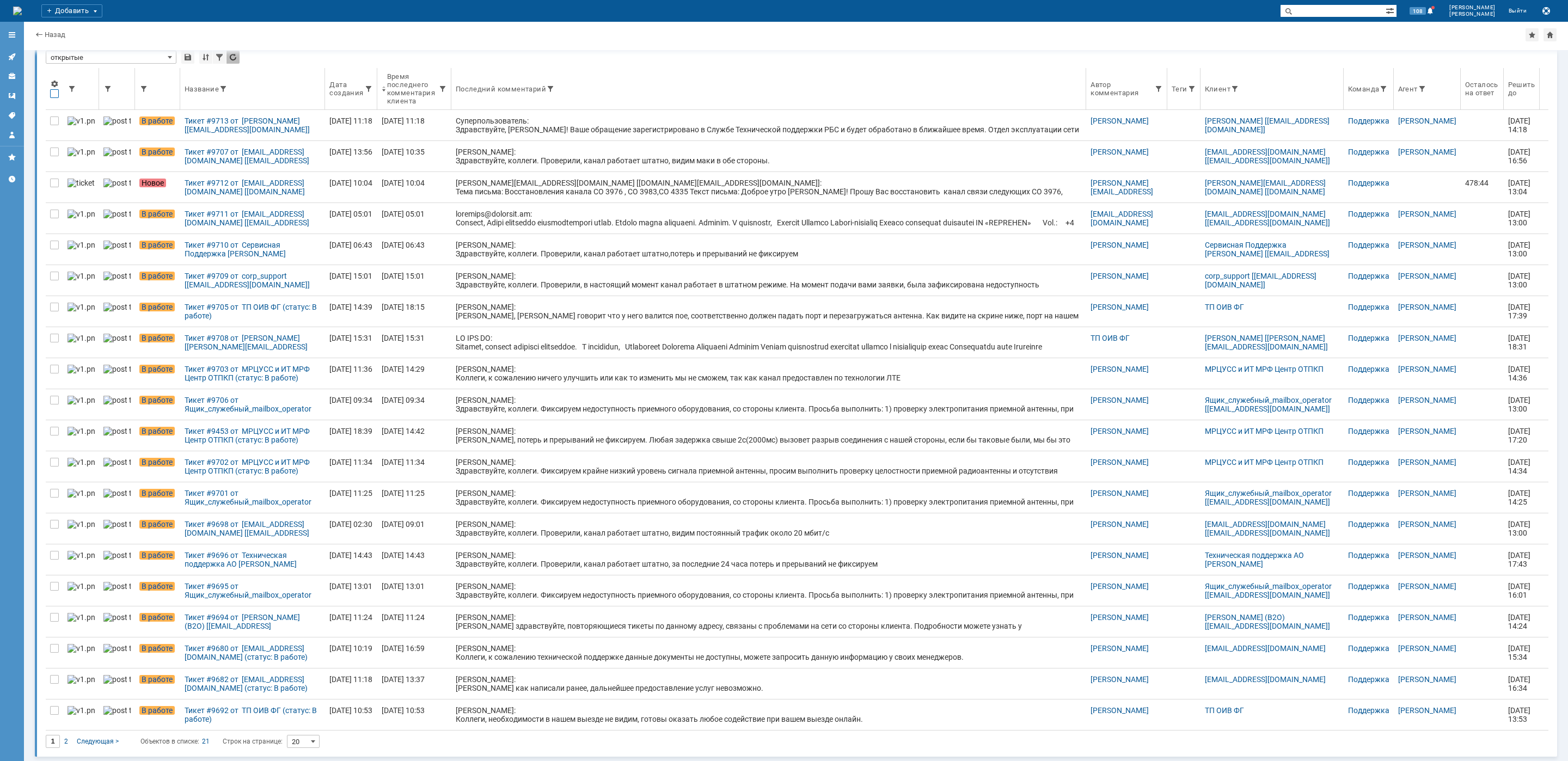
click at [54, 89] on div at bounding box center [54, 94] width 9 height 9
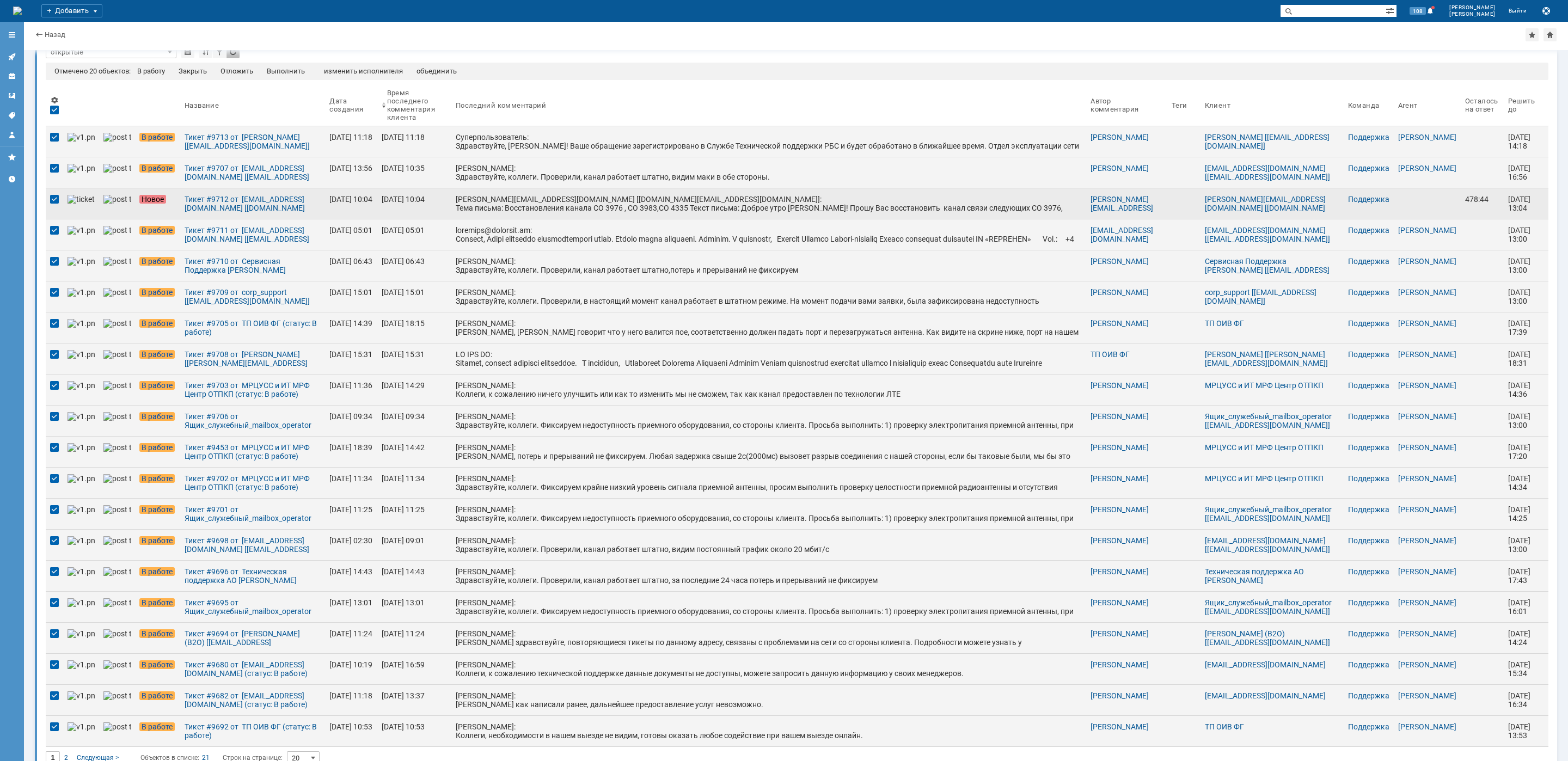
click at [50, 142] on div at bounding box center [54, 137] width 9 height 9
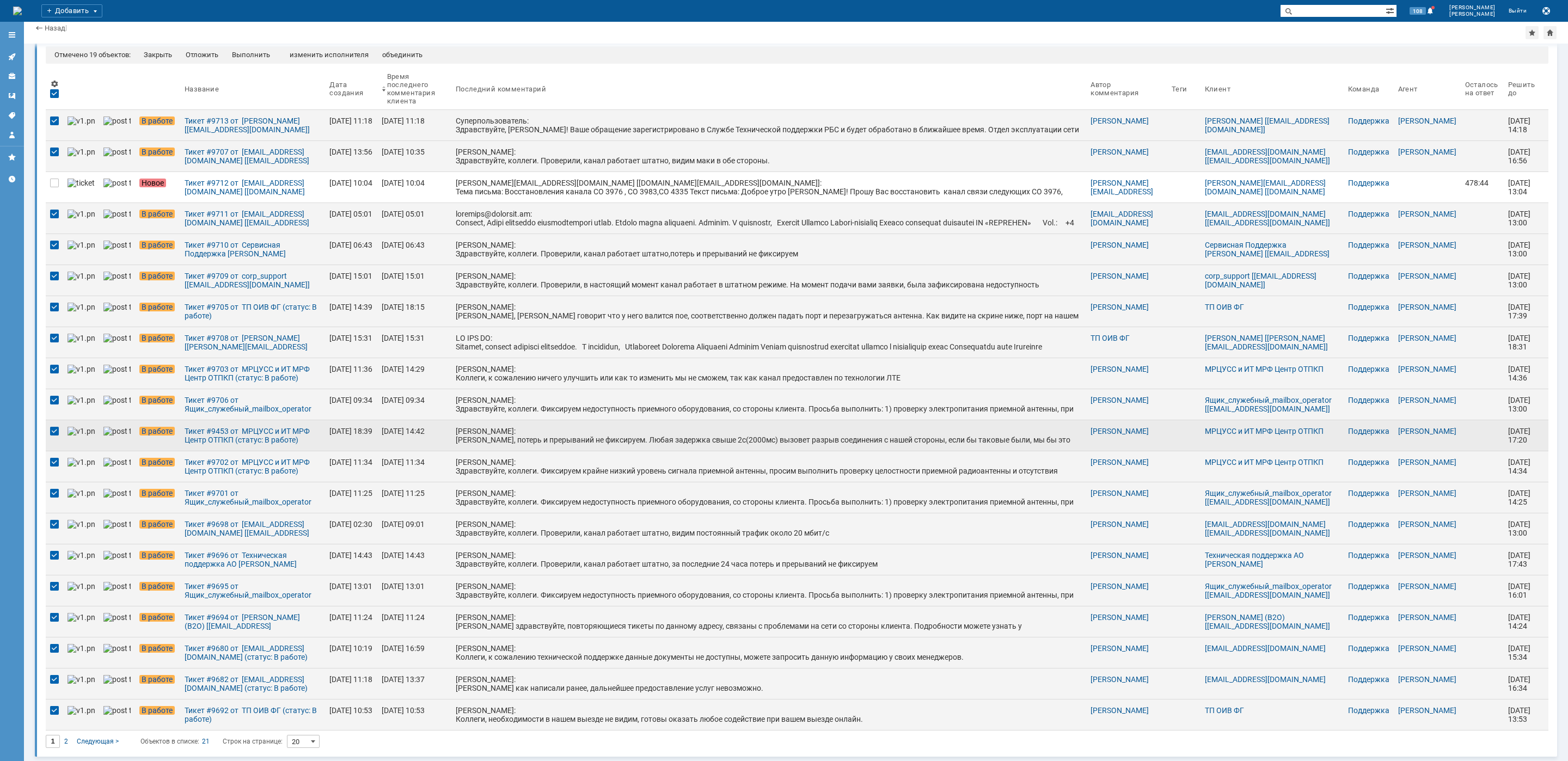
scroll to position [48, 0]
click at [202, 51] on div "Отложить" at bounding box center [202, 55] width 32 height 9
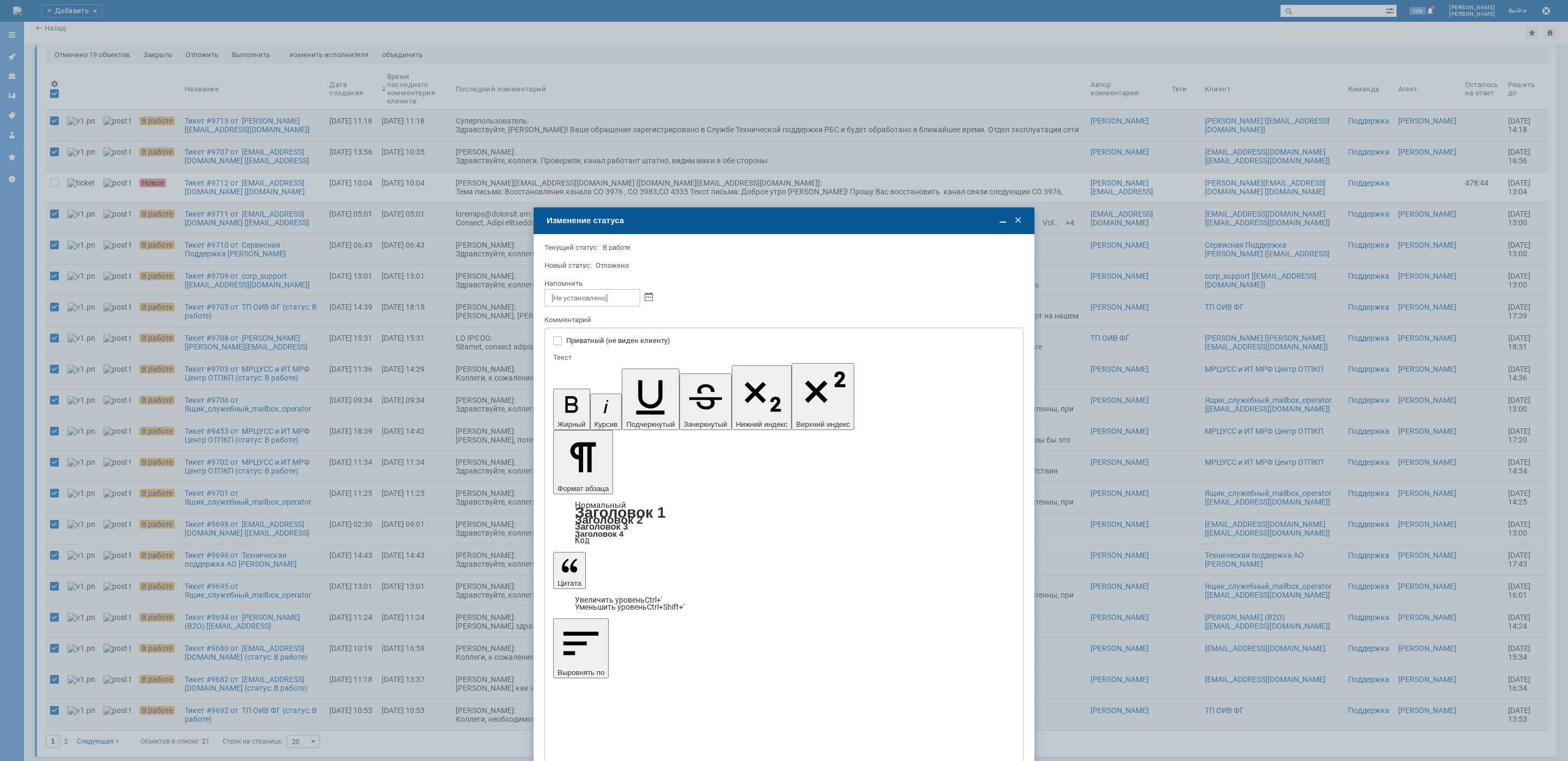
scroll to position [0, 0]
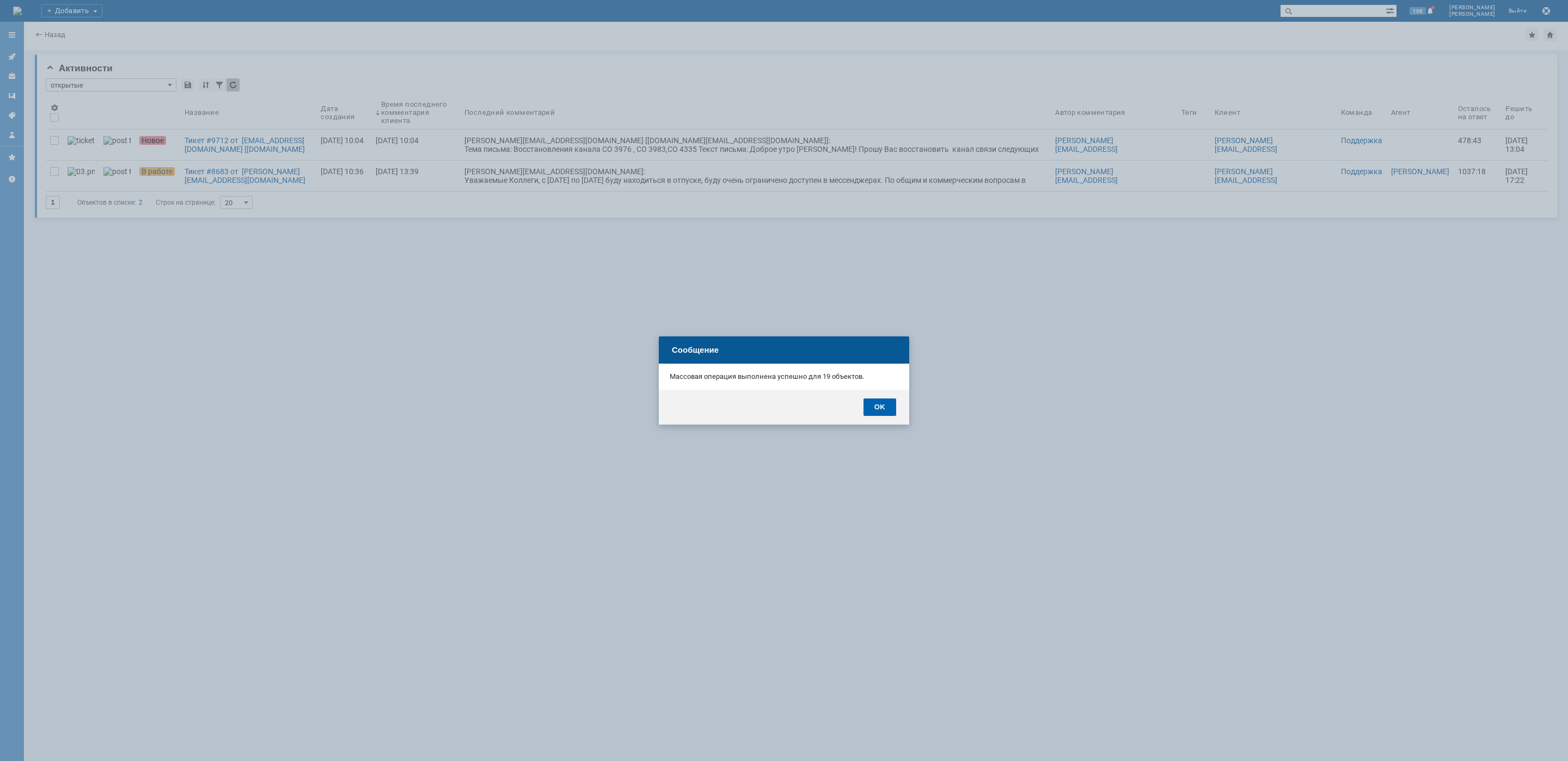
click at [872, 407] on div "OK" at bounding box center [880, 407] width 32 height 17
